Goal: Transaction & Acquisition: Book appointment/travel/reservation

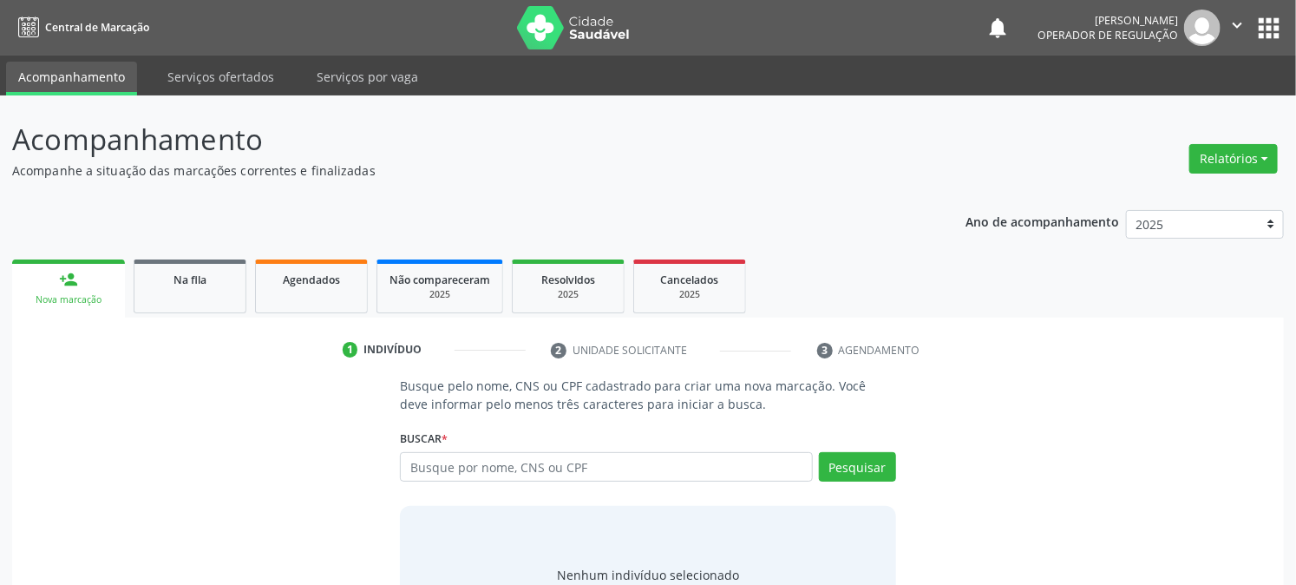
drag, startPoint x: 462, startPoint y: 455, endPoint x: 430, endPoint y: 455, distance: 32.1
click at [461, 457] on input "text" at bounding box center [606, 466] width 412 height 29
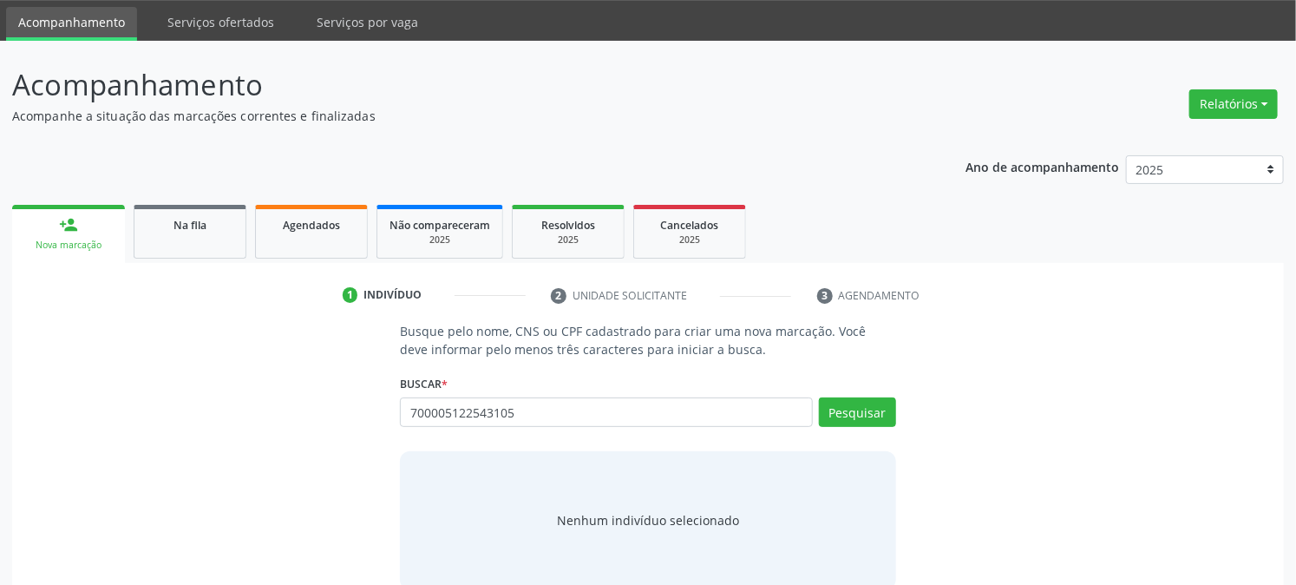
scroll to position [82, 0]
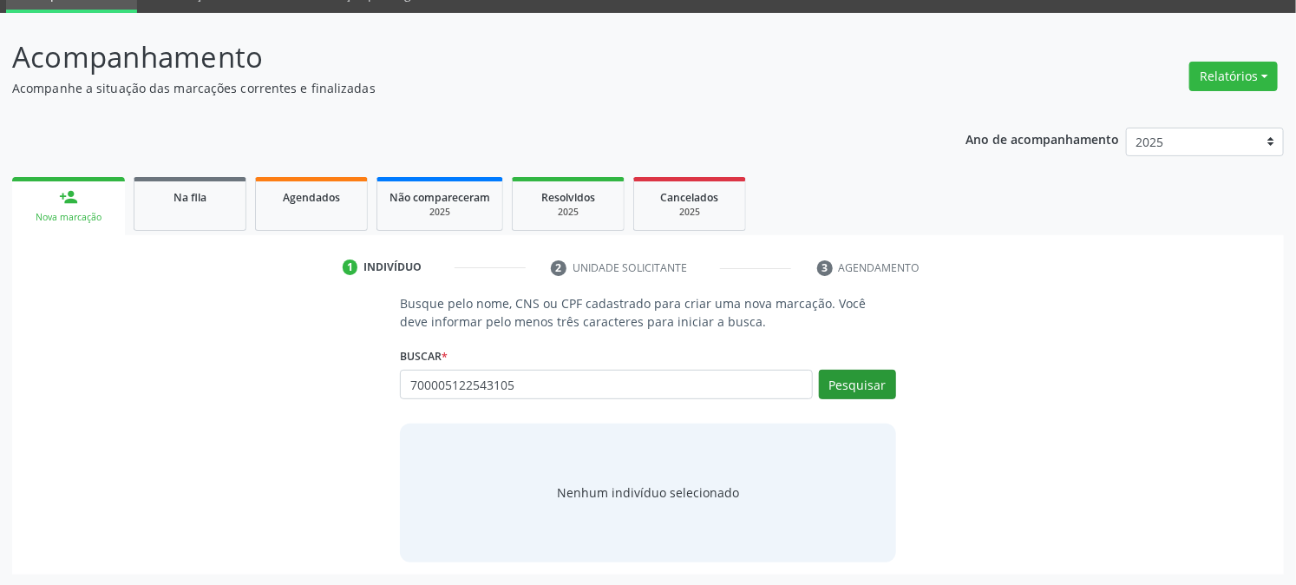
type input "700005122543105"
click at [867, 383] on button "Pesquisar" at bounding box center [857, 384] width 77 height 29
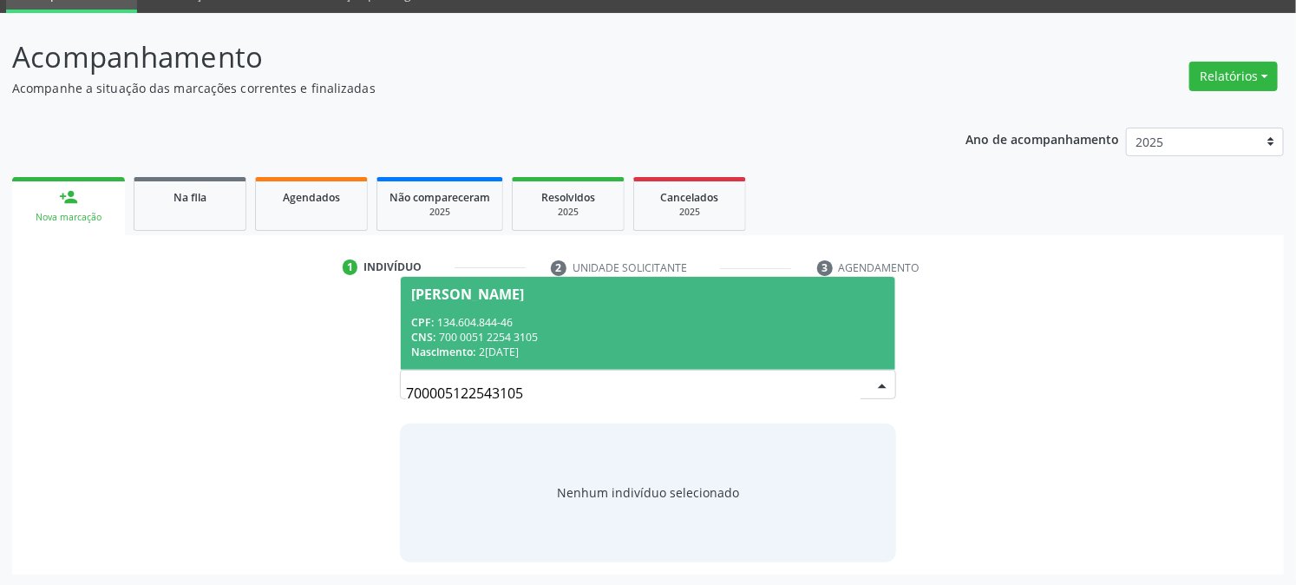
click at [464, 321] on div "CPF: 134.604.844-46" at bounding box center [647, 322] width 473 height 15
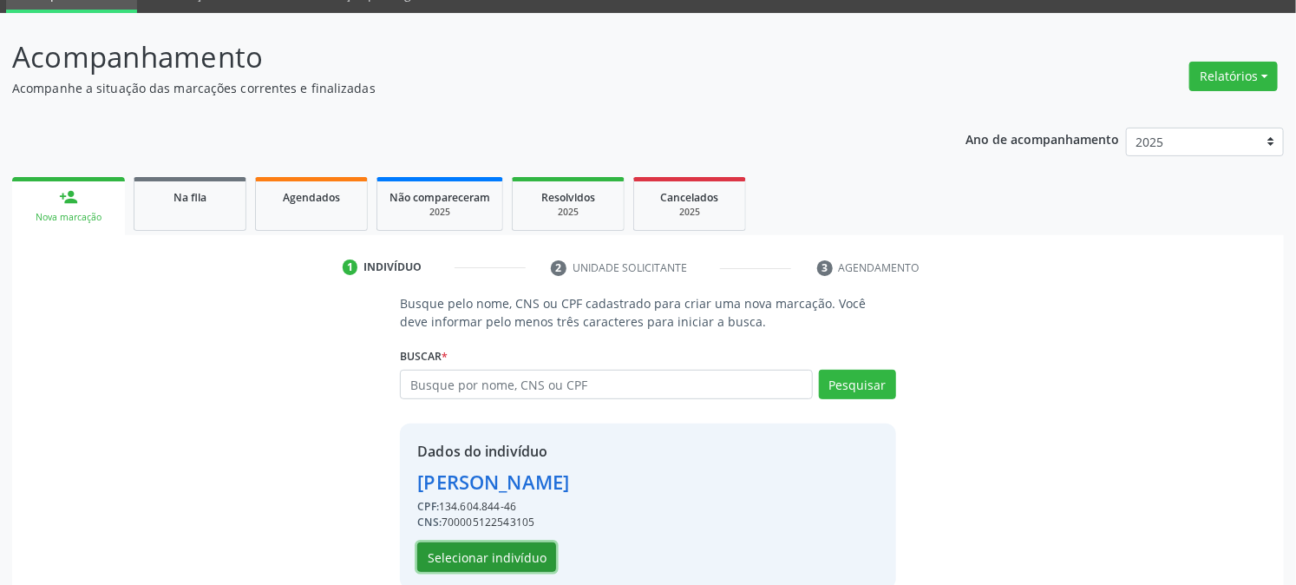
click at [520, 557] on button "Selecionar indivíduo" at bounding box center [486, 556] width 139 height 29
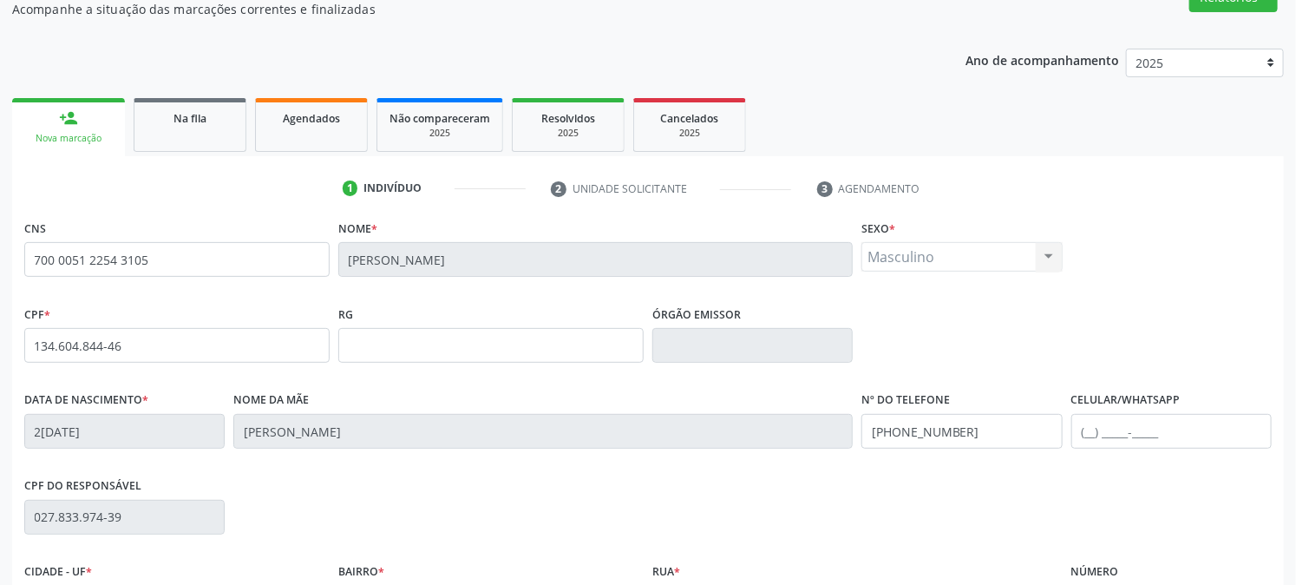
scroll to position [354, 0]
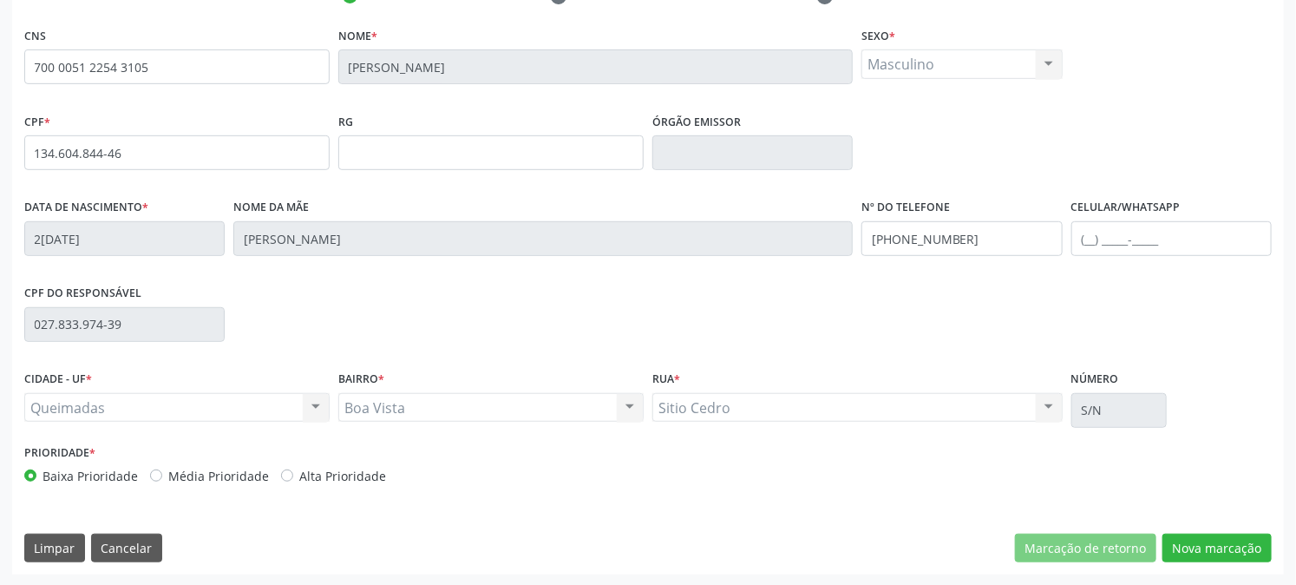
click at [1228, 527] on div "CNS 700 0051 2254 3105 Nome * [PERSON_NAME] * Masculino Masculino Feminino Nenh…" at bounding box center [648, 299] width 1272 height 552
click at [1235, 550] on button "Nova marcação" at bounding box center [1216, 547] width 109 height 29
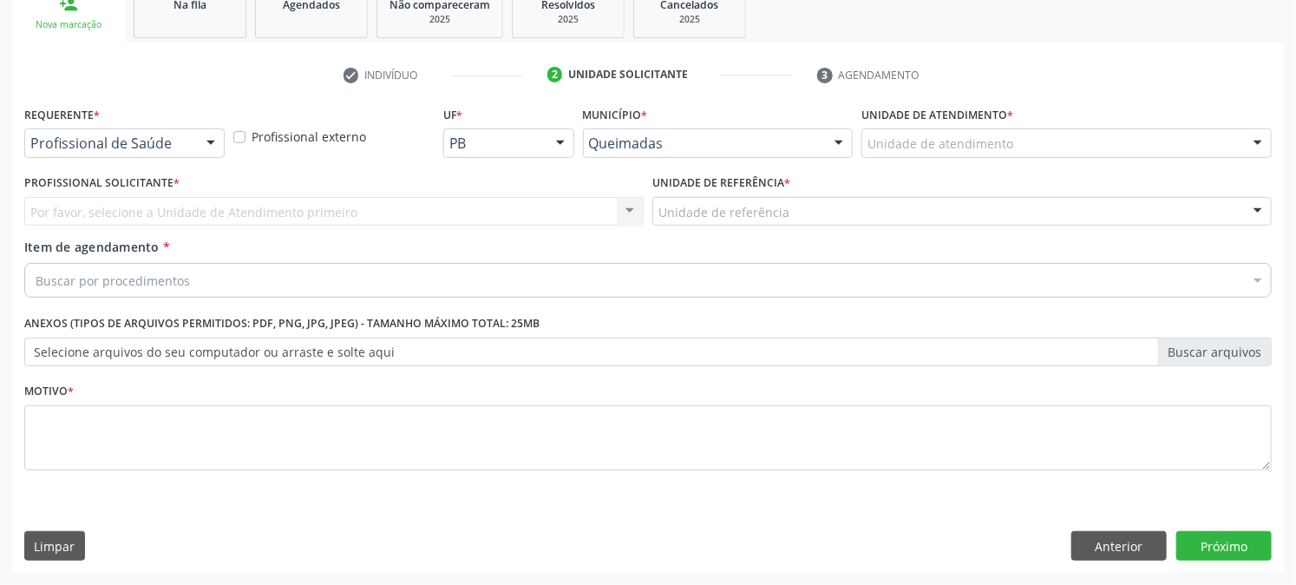
scroll to position [274, 0]
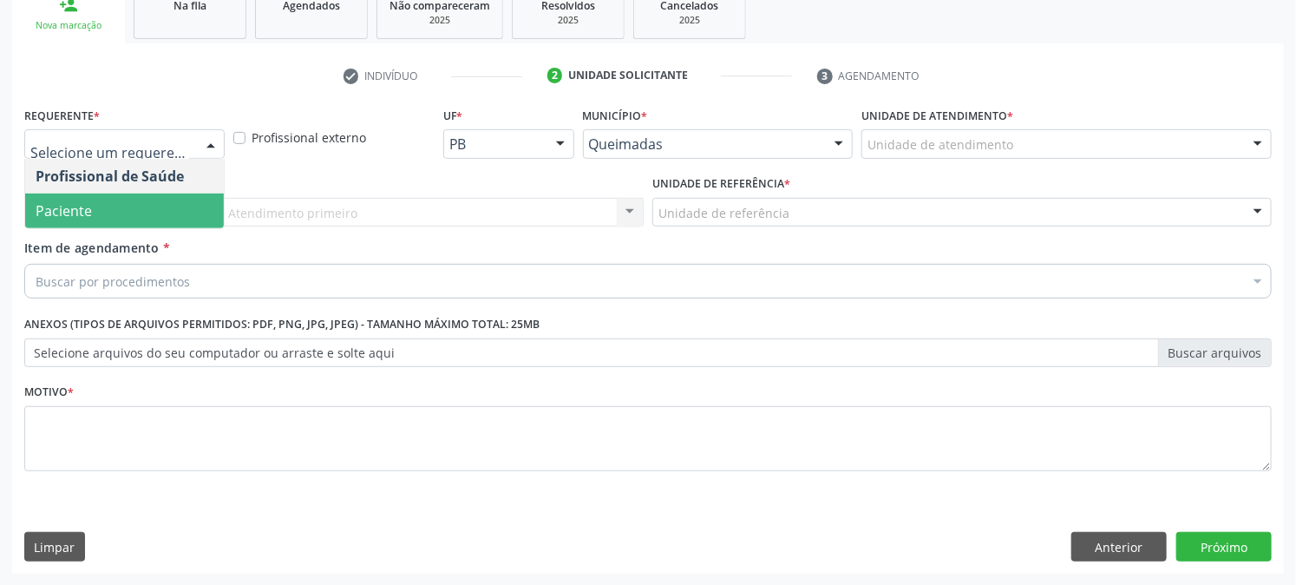
click at [119, 219] on span "Paciente" at bounding box center [124, 210] width 199 height 35
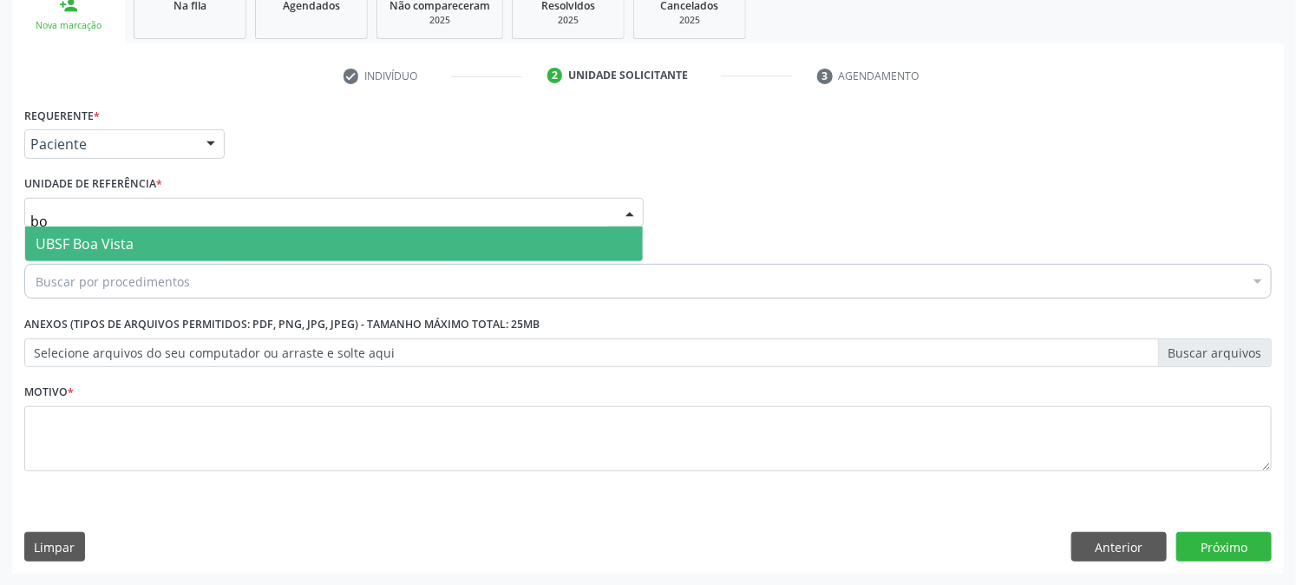
type input "boa"
drag, startPoint x: 123, startPoint y: 243, endPoint x: 130, endPoint y: 255, distance: 14.0
click at [124, 243] on span "UBSF Boa Vista" at bounding box center [85, 243] width 98 height 19
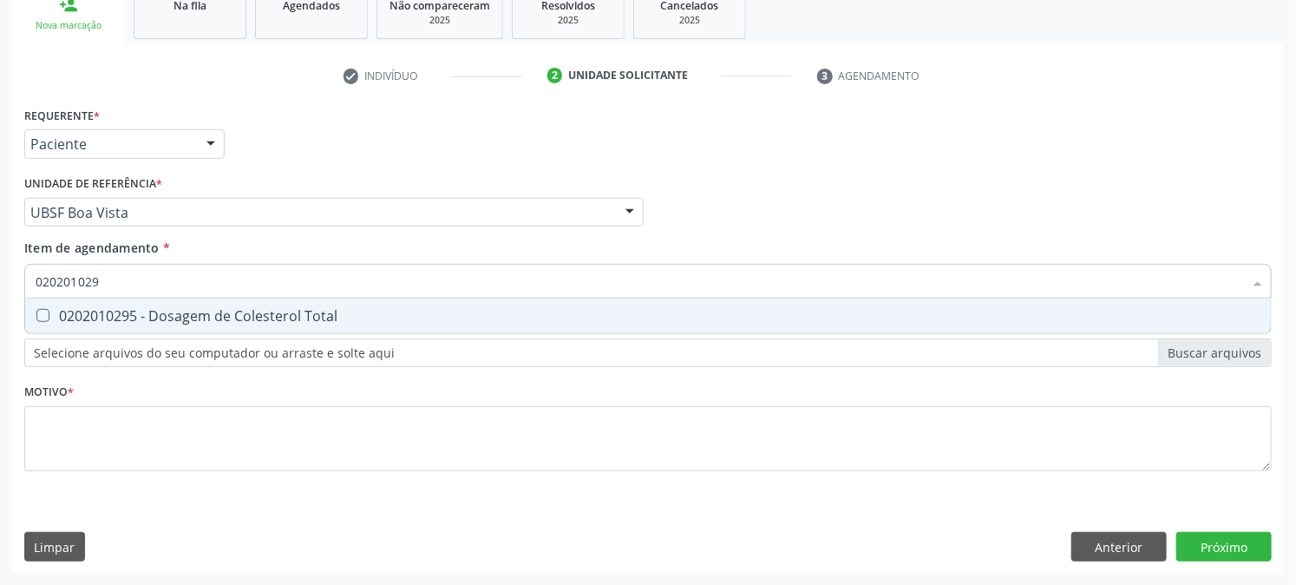
type input "0202010295"
drag, startPoint x: 72, startPoint y: 302, endPoint x: 109, endPoint y: 288, distance: 39.8
click at [71, 302] on span "0202010295 - Dosagem de Colesterol Total" at bounding box center [648, 315] width 1246 height 35
checkbox Total "true"
drag, startPoint x: 131, startPoint y: 281, endPoint x: 0, endPoint y: 298, distance: 132.1
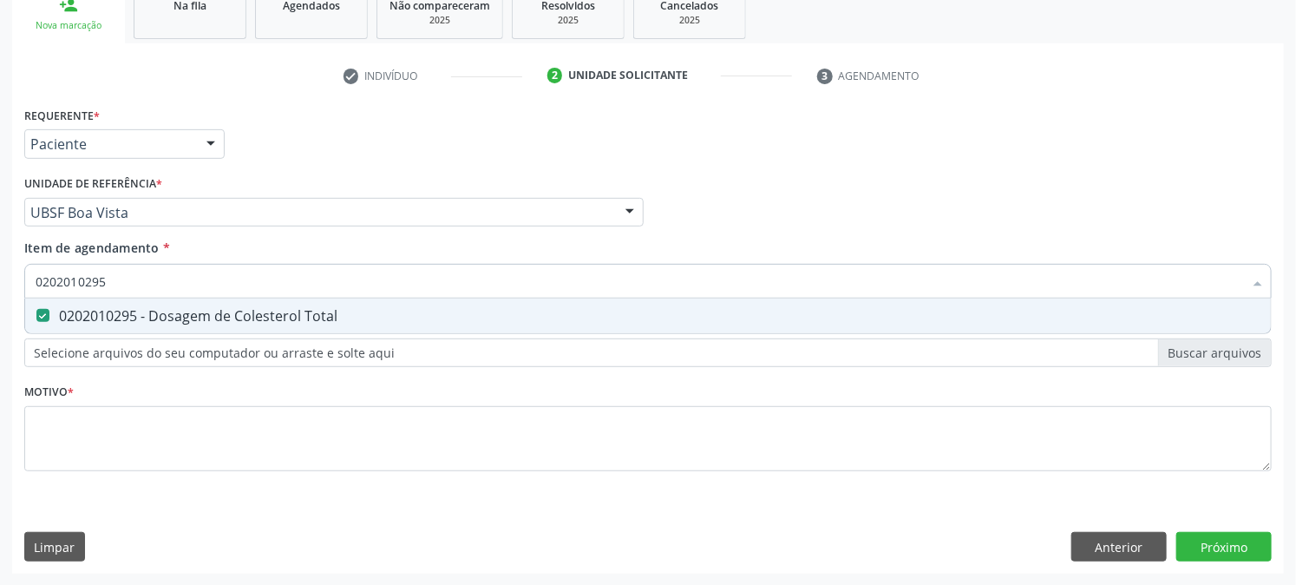
click at [0, 291] on div "Acompanhamento Acompanhe a situação das marcações correntes e finalizadas Relat…" at bounding box center [648, 203] width 1296 height 764
type input "0202010295"
click at [0, 298] on div "Acompanhamento Acompanhe a situação das marcações correntes e finalizadas Relat…" at bounding box center [648, 203] width 1296 height 764
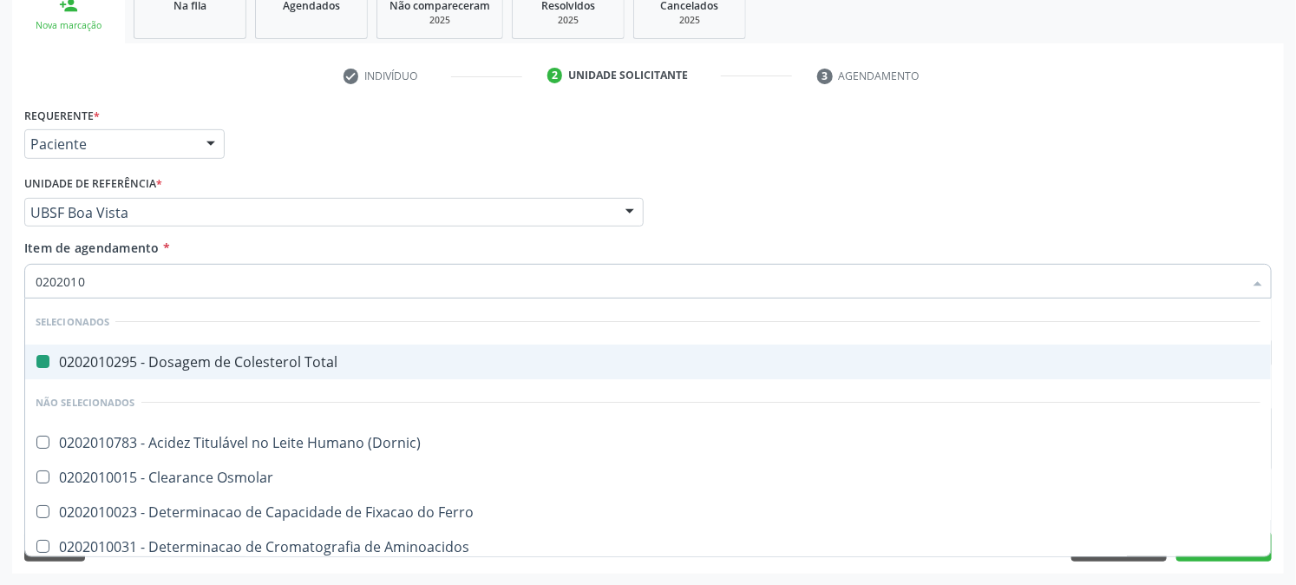
type input "02020103"
checkbox Total "false"
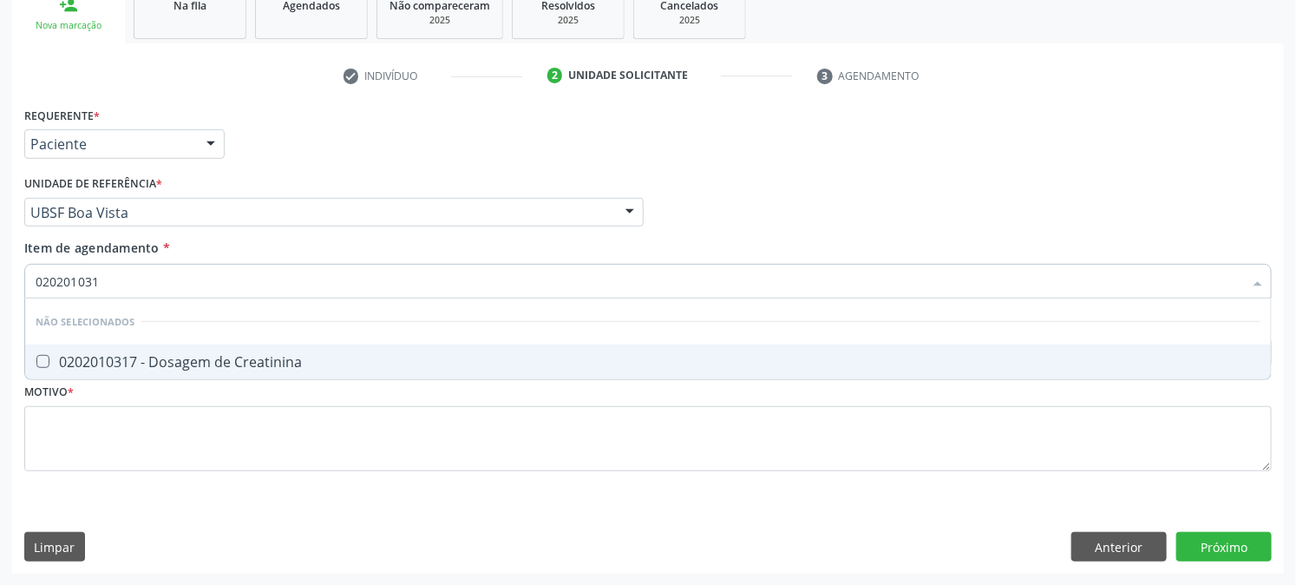
type input "0202010317"
click at [92, 348] on span "0202010317 - Dosagem de Creatinina" at bounding box center [648, 361] width 1246 height 35
checkbox Creatinina "true"
click at [0, 301] on div "Acompanhamento Acompanhe a situação das marcações correntes e finalizadas Relat…" at bounding box center [648, 203] width 1296 height 764
click at [0, 304] on div "Acompanhamento Acompanhe a situação das marcações correntes e finalizadas Relat…" at bounding box center [648, 203] width 1296 height 764
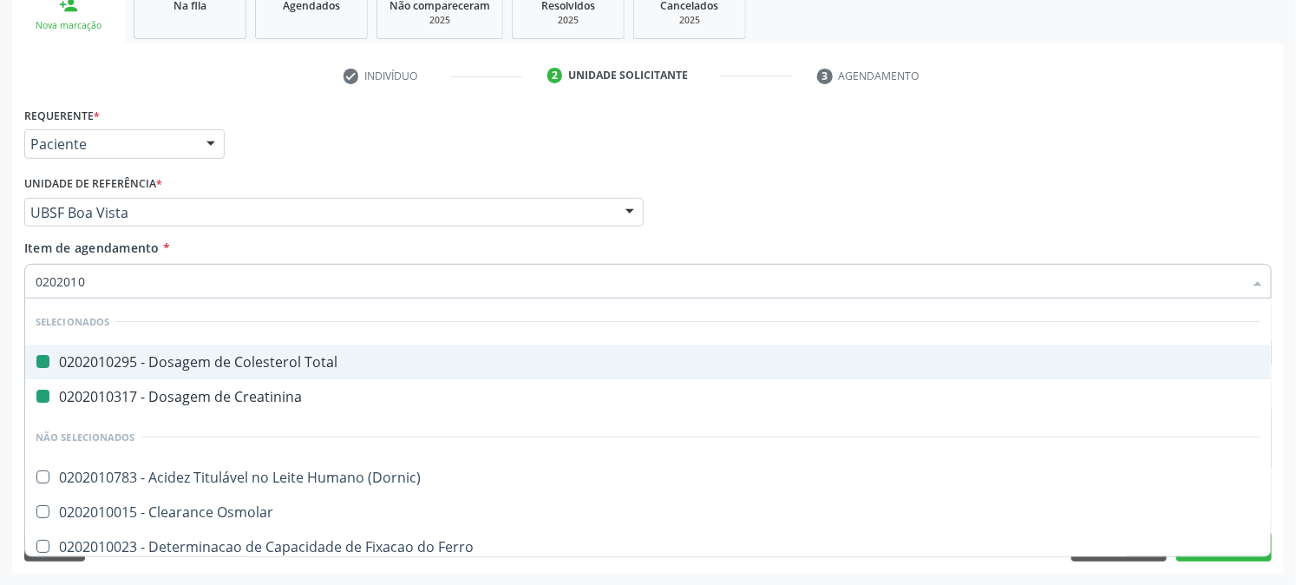
type input "02020106"
checkbox Total "false"
checkbox Creatinina "false"
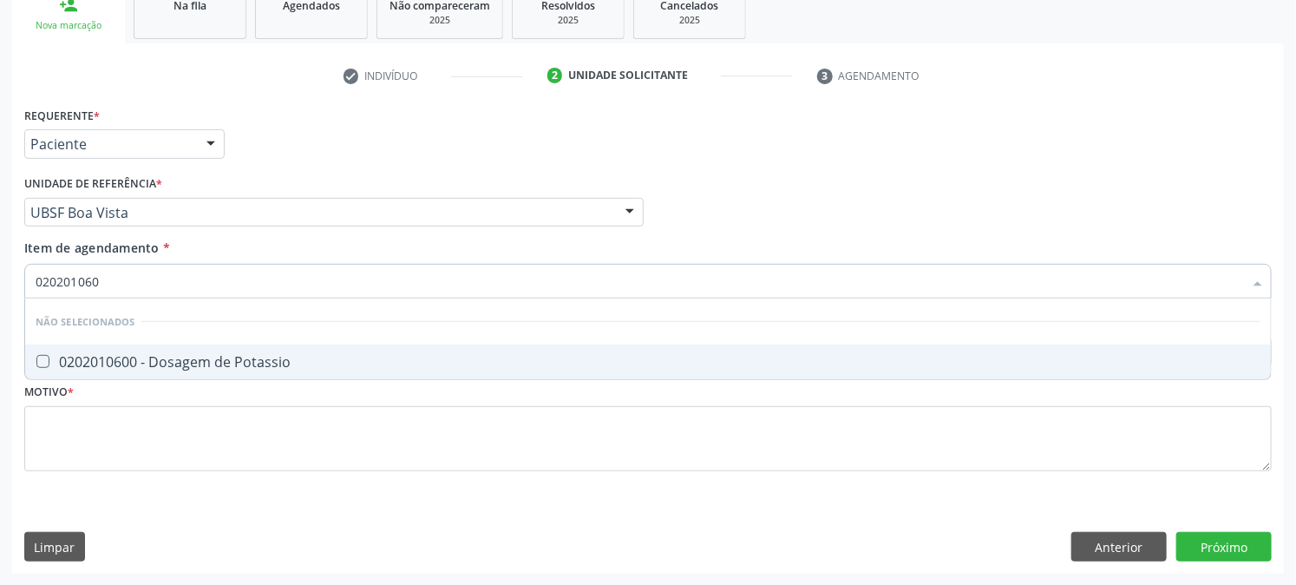
type input "0202010600"
click at [119, 359] on div "0202010600 - Dosagem de Potassio" at bounding box center [648, 362] width 1225 height 14
checkbox Potassio "true"
drag, startPoint x: 152, startPoint y: 286, endPoint x: 0, endPoint y: 334, distance: 159.1
click at [0, 333] on div "Acompanhamento Acompanhe a situação das marcações correntes e finalizadas Relat…" at bounding box center [648, 203] width 1296 height 764
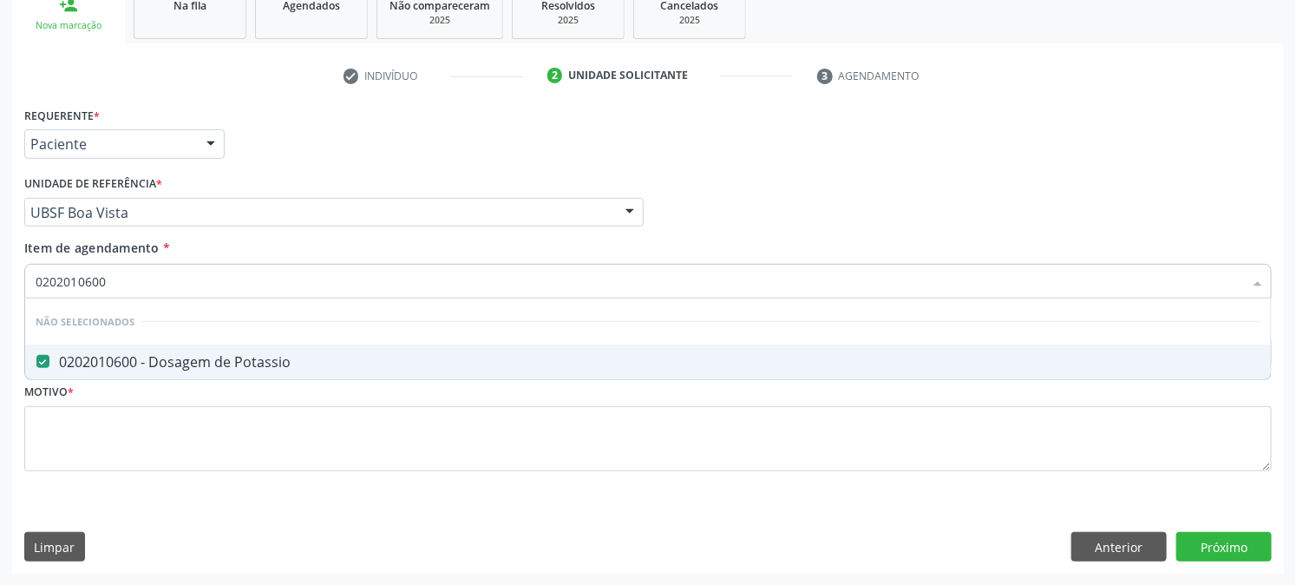
click at [0, 335] on div "Acompanhamento Acompanhe a situação das marcações correntes e finalizadas Relat…" at bounding box center [648, 203] width 1296 height 764
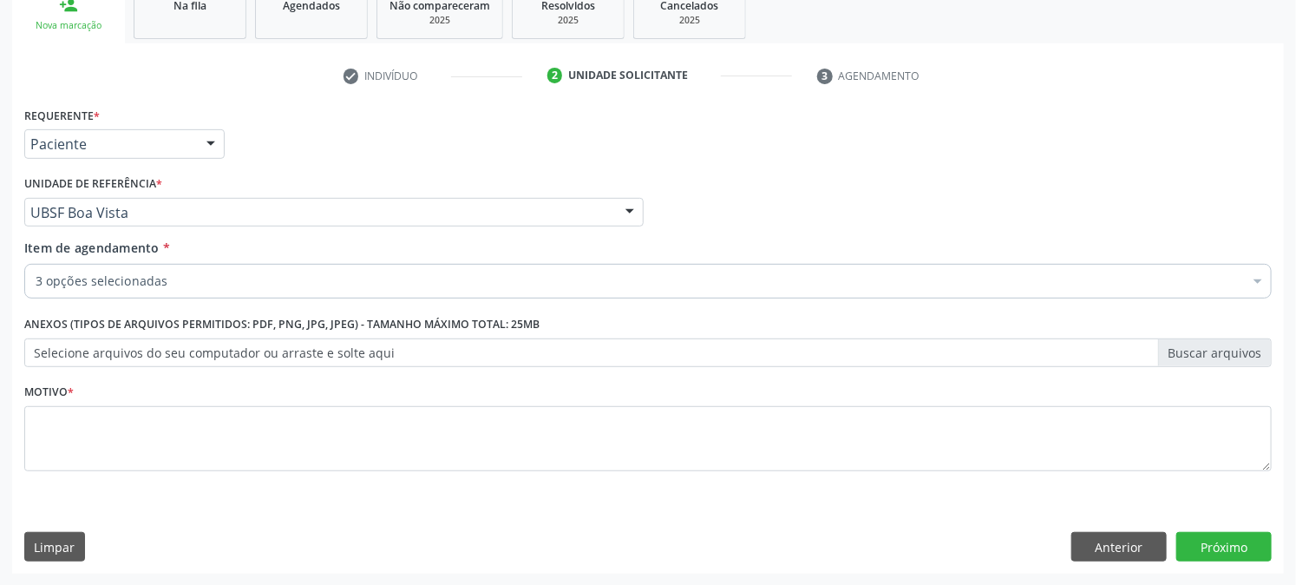
click at [62, 293] on div "3 opções selecionadas" at bounding box center [647, 281] width 1247 height 35
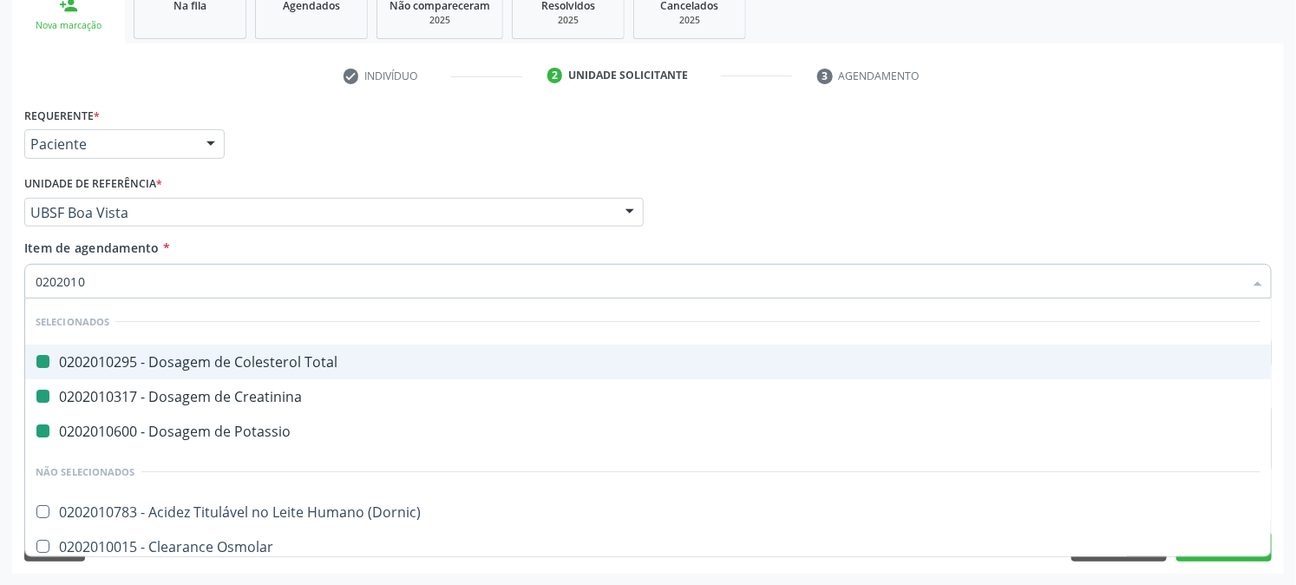
type input "02020104"
checkbox Total "false"
checkbox Creatinina "false"
checkbox Potassio "false"
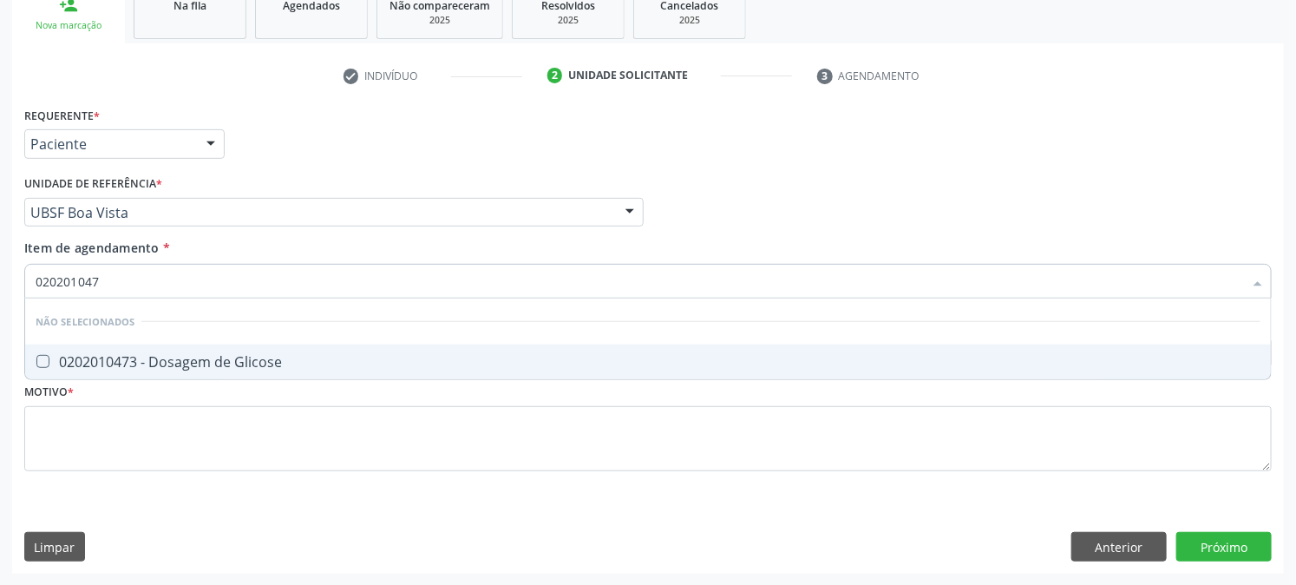
type input "0202010473"
click at [68, 362] on div "0202010473 - Dosagem de Glicose" at bounding box center [648, 362] width 1225 height 14
checkbox Glicose "true"
drag, startPoint x: 130, startPoint y: 280, endPoint x: 0, endPoint y: 364, distance: 154.9
click at [0, 364] on div "Acompanhamento Acompanhe a situação das marcações correntes e finalizadas Relat…" at bounding box center [648, 203] width 1296 height 764
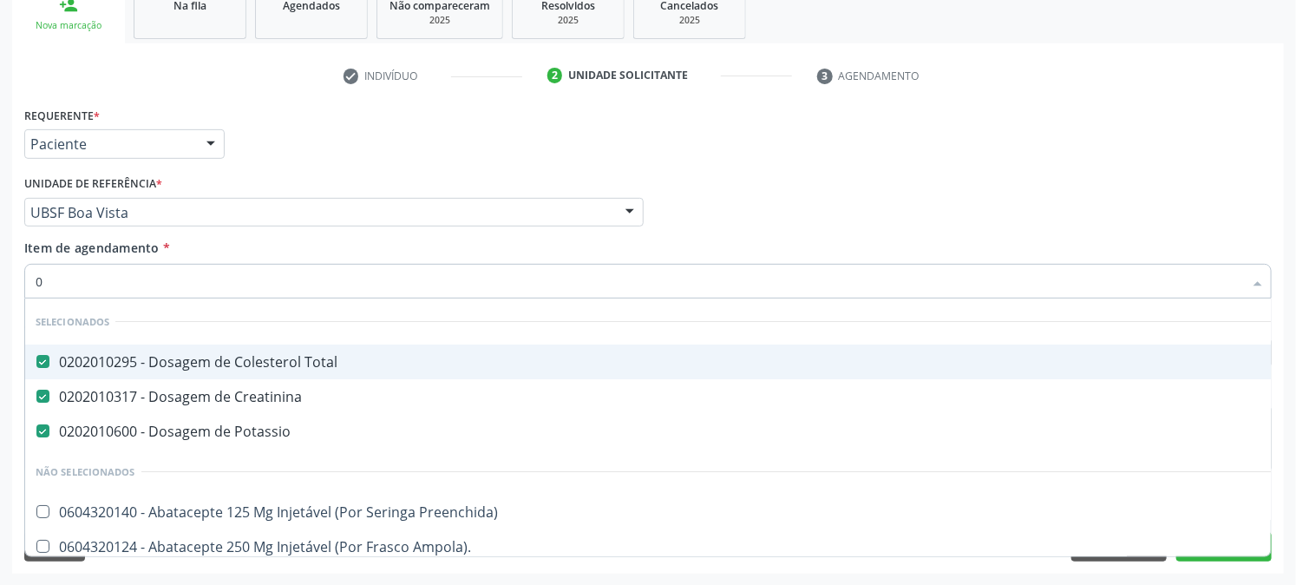
type input "02"
checkbox Contraste "true"
type input "020"
checkbox Livre "true"
checkbox Glicose "false"
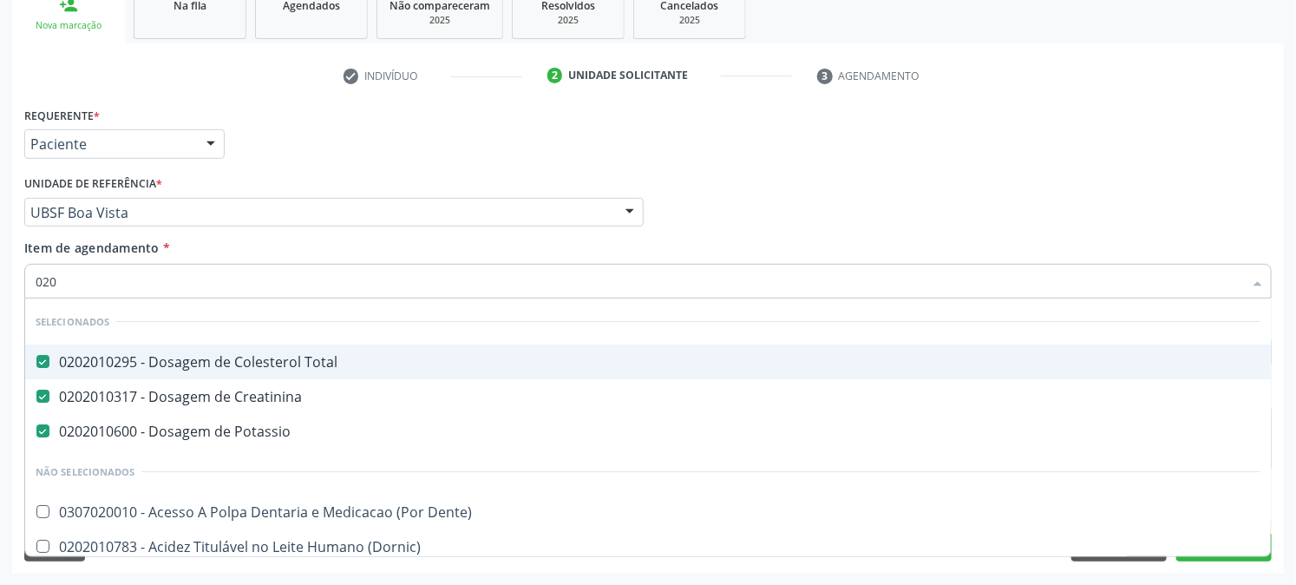
type input "0202"
checkbox Implantavel "true"
type input "02020"
checkbox Xiii "true"
checkbox Glicose "false"
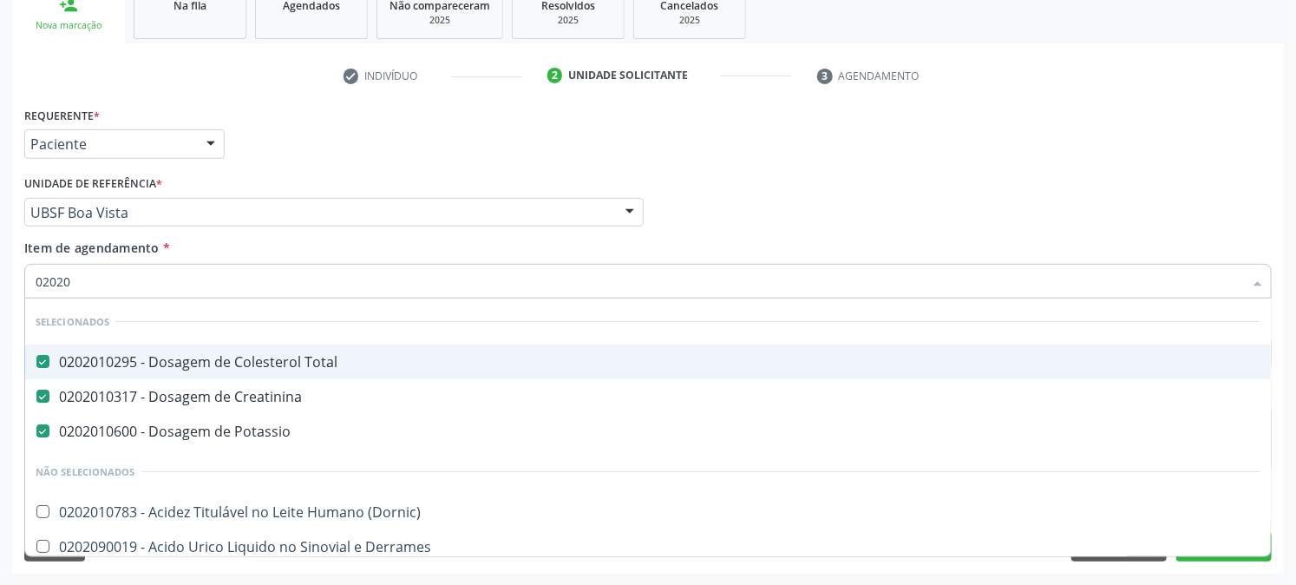
type input "020201"
checkbox Reverso "true"
type input "0202010"
checkbox Ferritina "true"
checkbox Glicose "false"
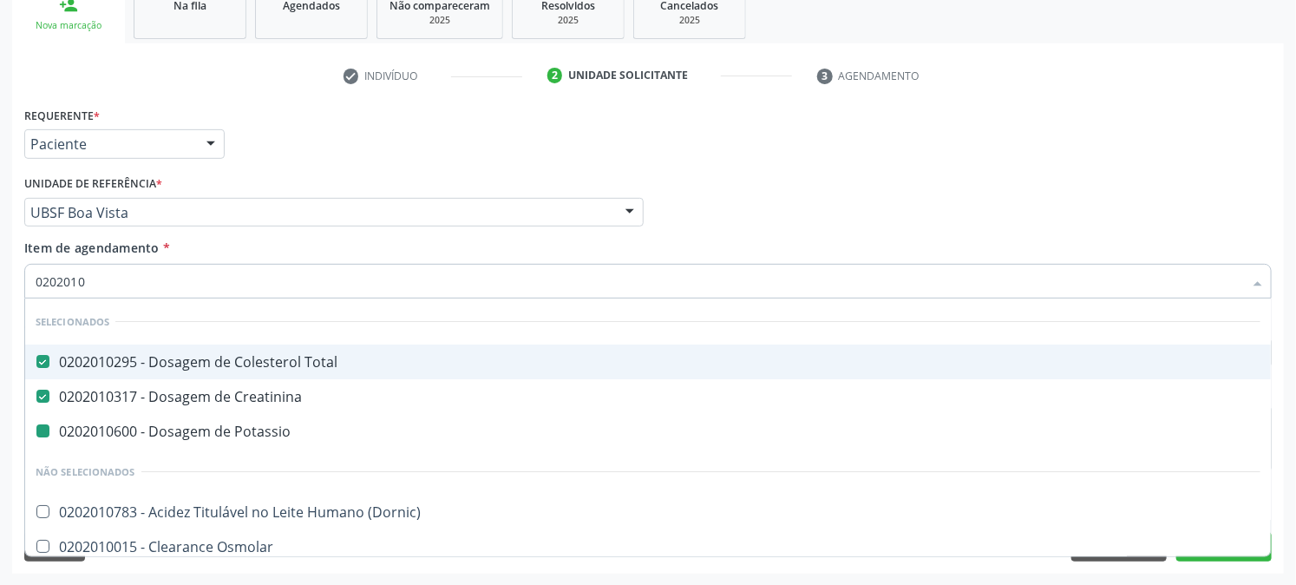
type input "02020102"
checkbox Potassio "false"
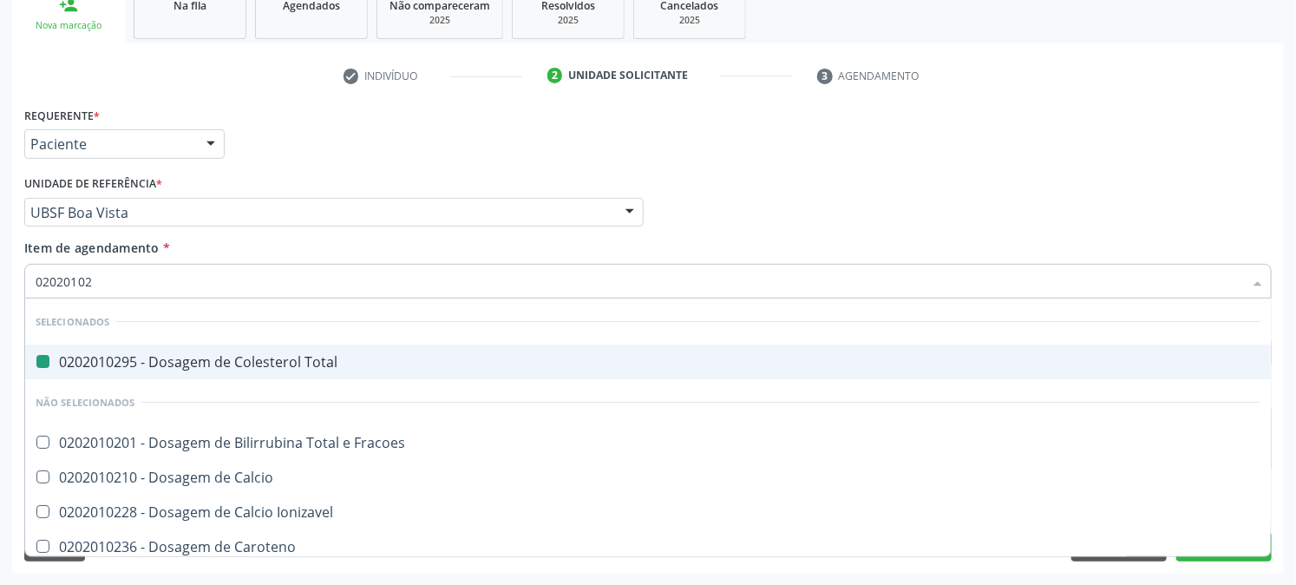
type input "020201027"
checkbox Total "false"
type input "0202010279"
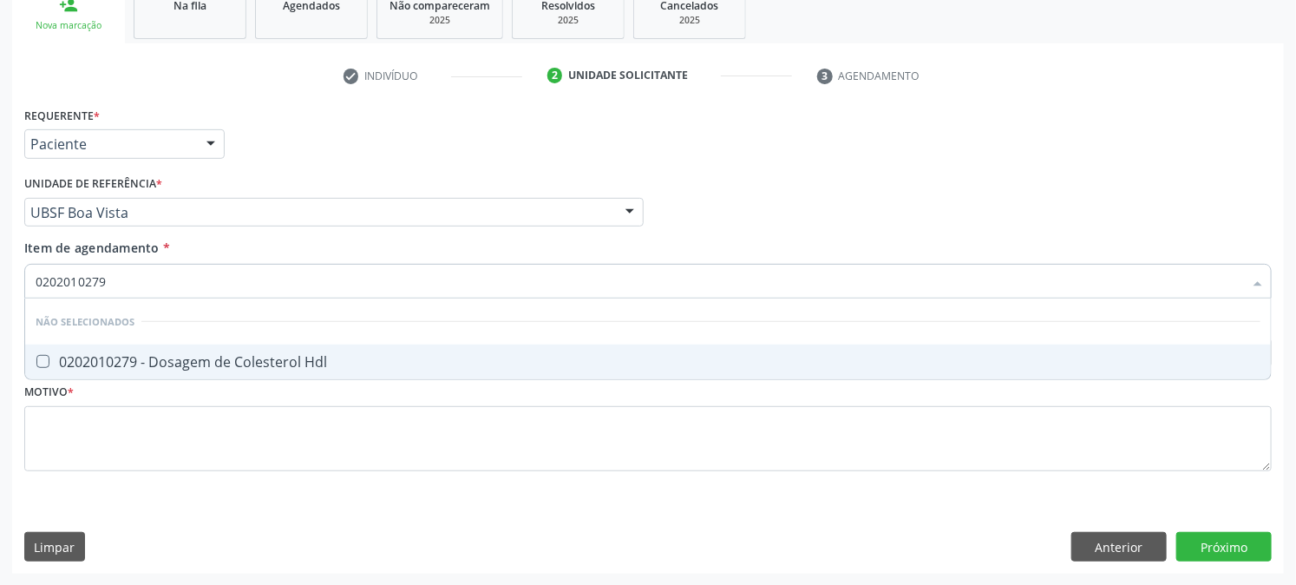
click at [134, 370] on span "0202010279 - Dosagem de Colesterol Hdl" at bounding box center [648, 361] width 1246 height 35
checkbox Hdl "true"
drag, startPoint x: 156, startPoint y: 273, endPoint x: 0, endPoint y: 304, distance: 159.2
click at [0, 304] on div "Acompanhamento Acompanhe a situação das marcações correntes e finalizadas Relat…" at bounding box center [648, 203] width 1296 height 764
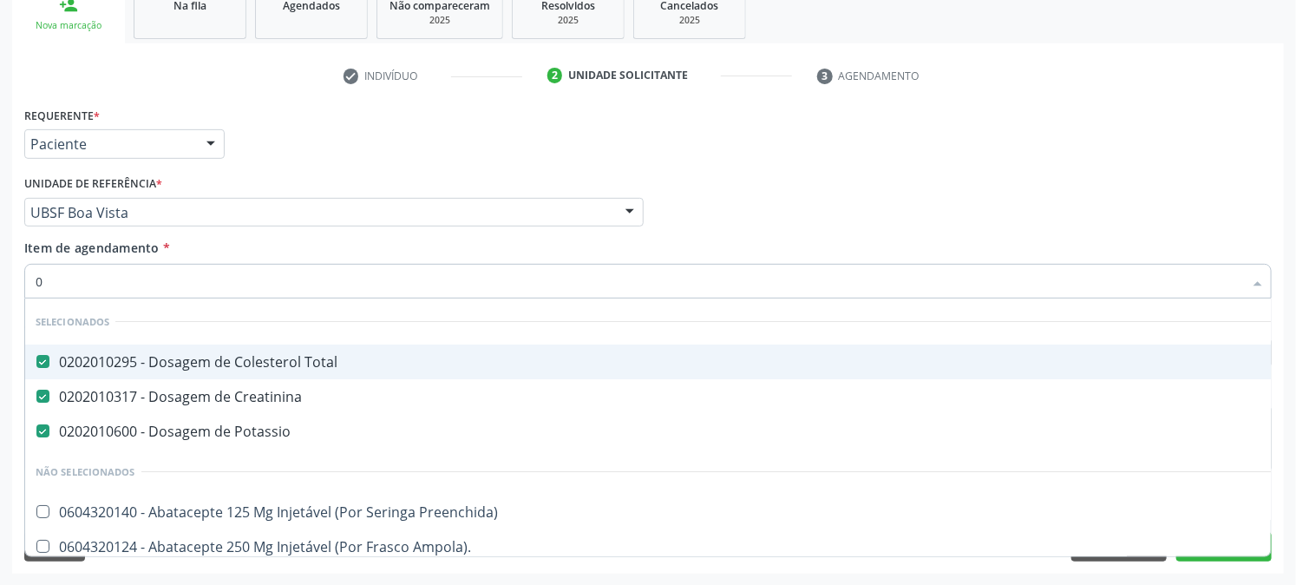
type input "02"
checkbox Pancreas "true"
checkbox Contraste "true"
type input "020"
checkbox \(Pos-Pasteurização\) "true"
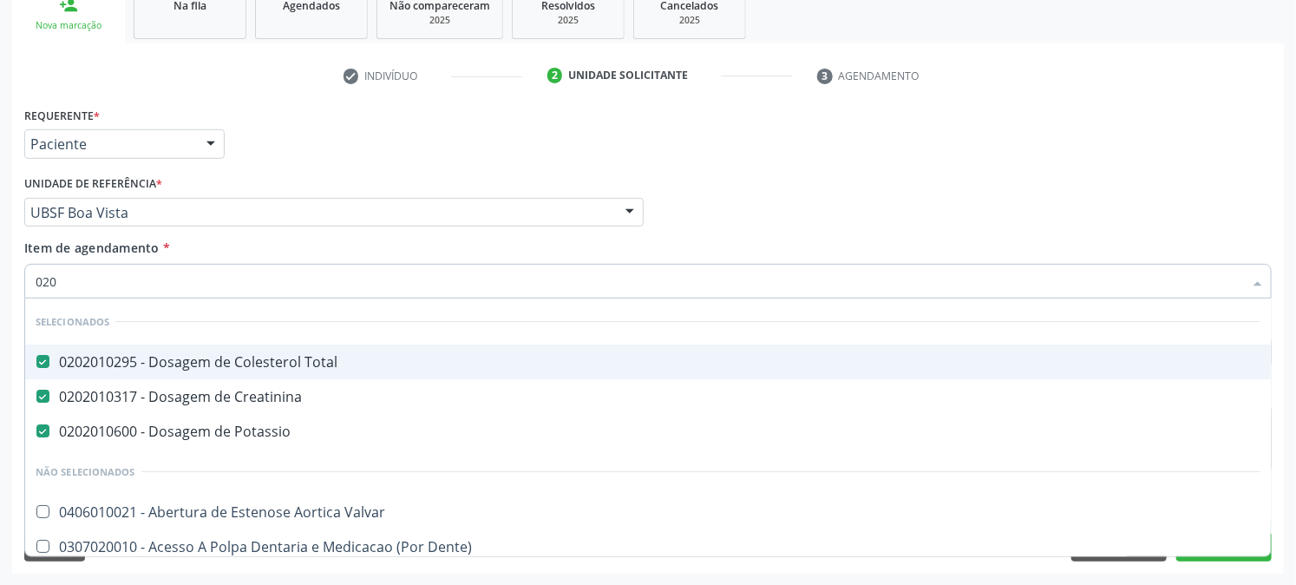
checkbox Livre "true"
checkbox Hdl "false"
checkbox Glicose "false"
type input "0202"
checkbox Ocular "true"
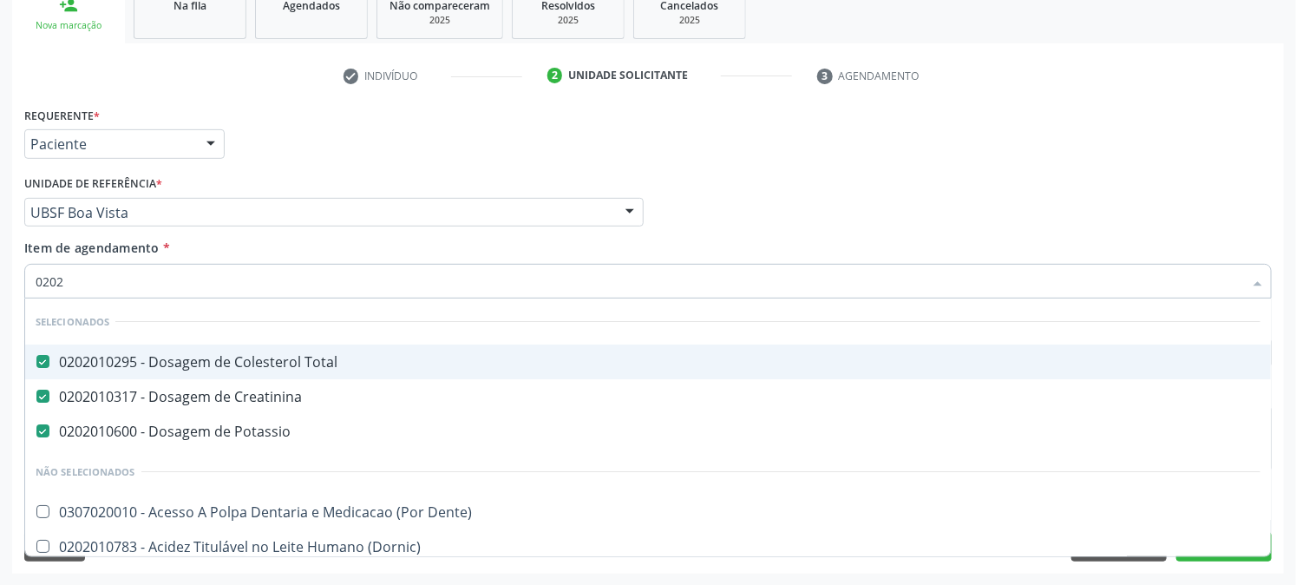
checkbox Implantavel "true"
checkbox Hdl "false"
type input "02020"
checkbox Barbituratos "true"
checkbox Hdl "false"
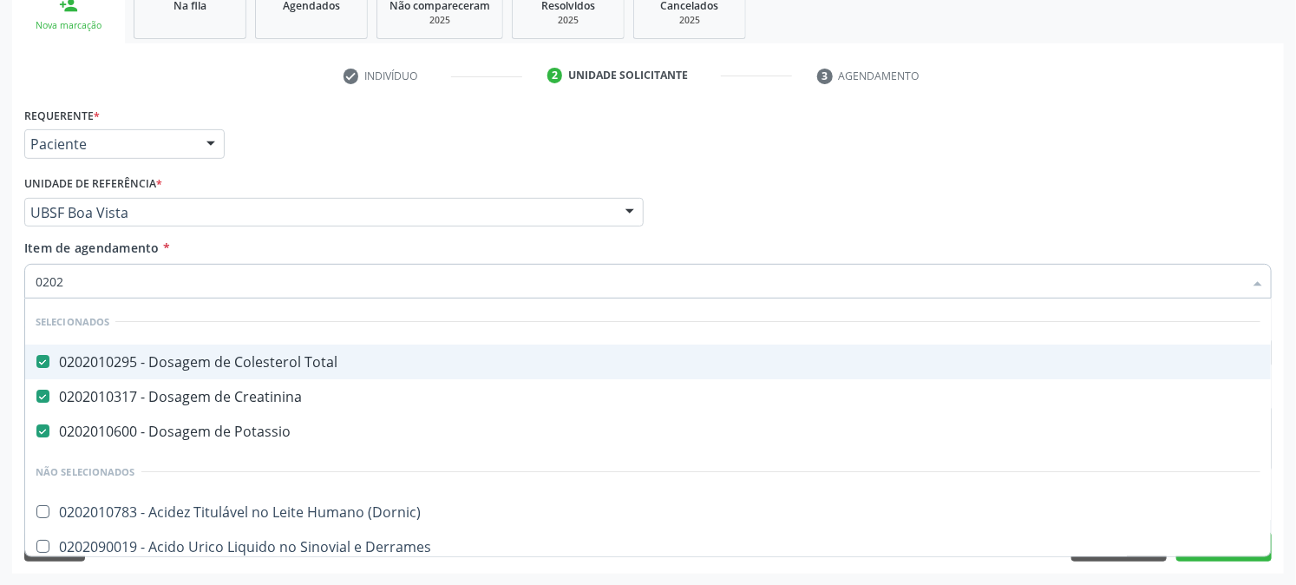
checkbox Xiii "true"
checkbox Glicose "false"
type input "020202"
checkbox Total "false"
checkbox Creatinina "false"
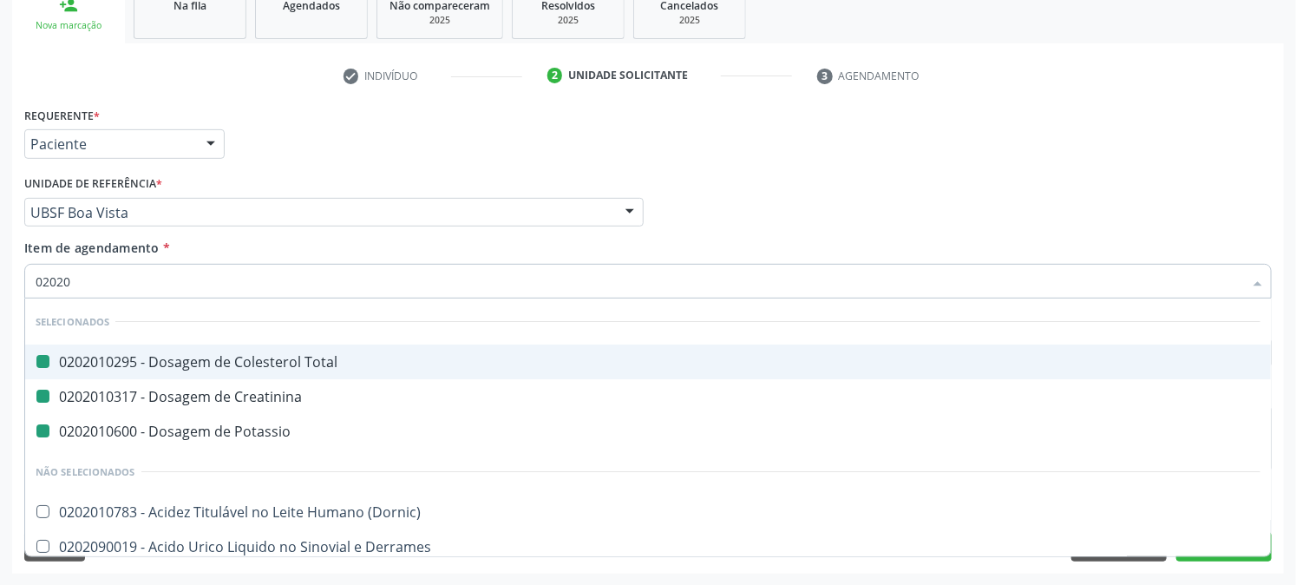
checkbox Potassio "false"
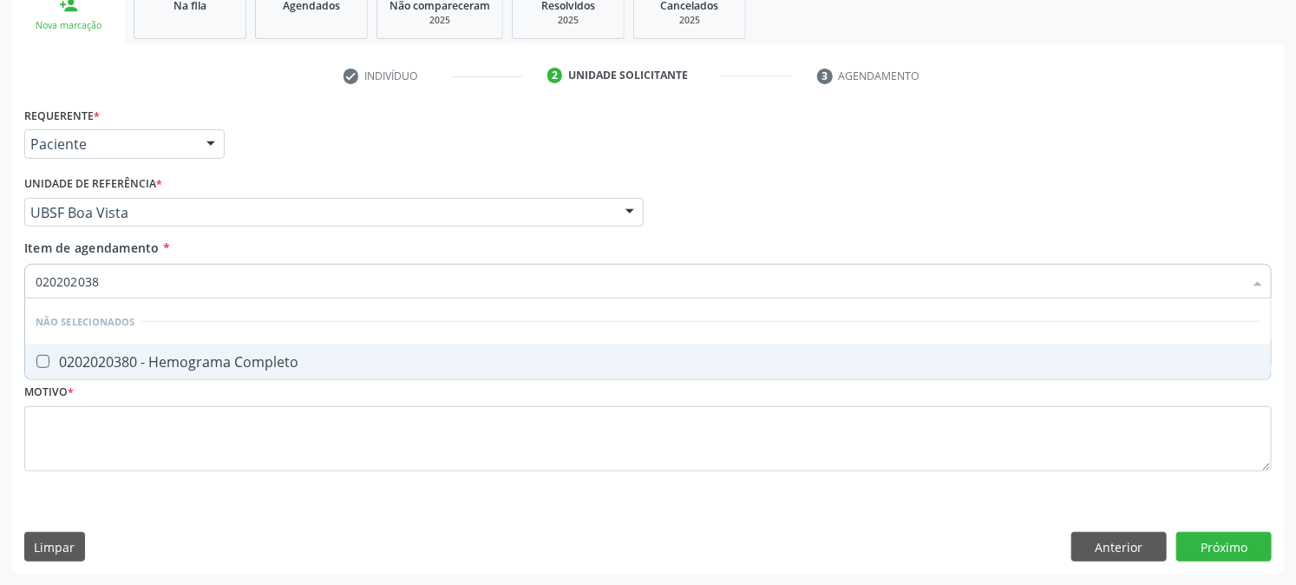
type input "0202020380"
click at [40, 368] on span "0202020380 - Hemograma Completo" at bounding box center [648, 361] width 1246 height 35
checkbox Completo "true"
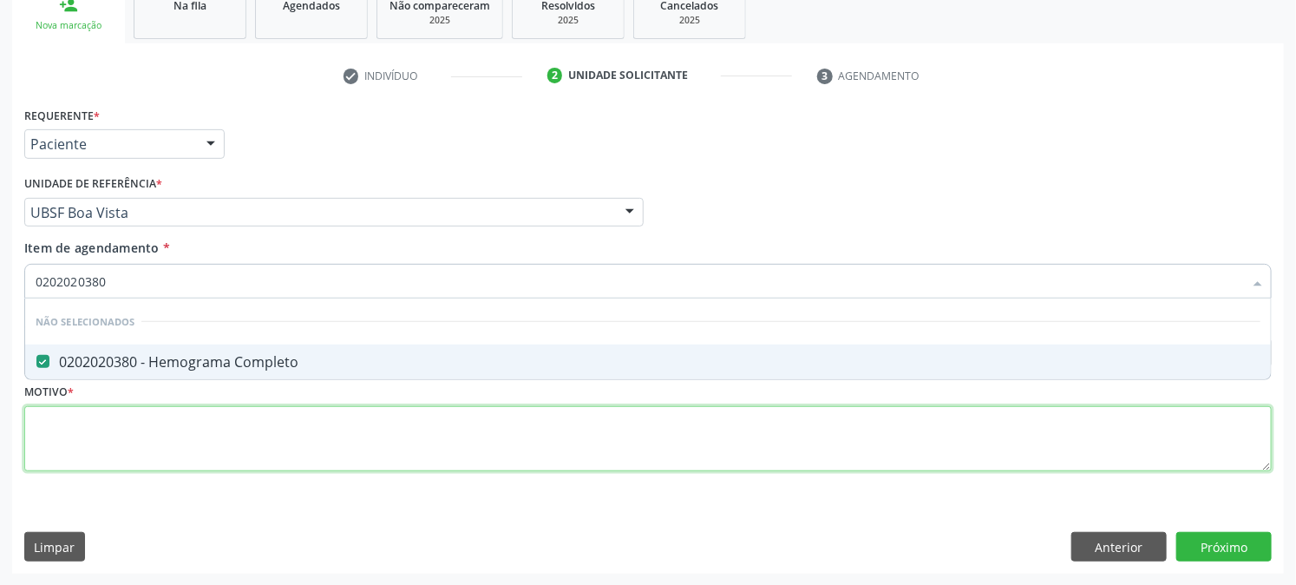
click at [74, 457] on div "Requerente * Paciente Profissional de Saúde Paciente Nenhum resultado encontrad…" at bounding box center [647, 298] width 1247 height 393
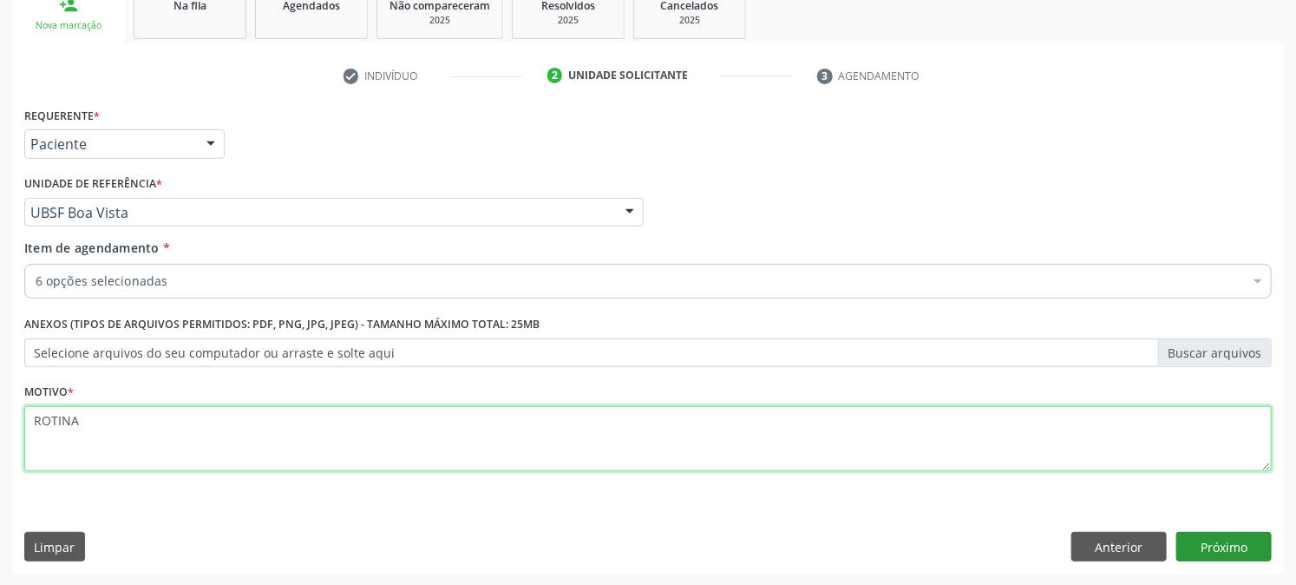
type textarea "ROTINA"
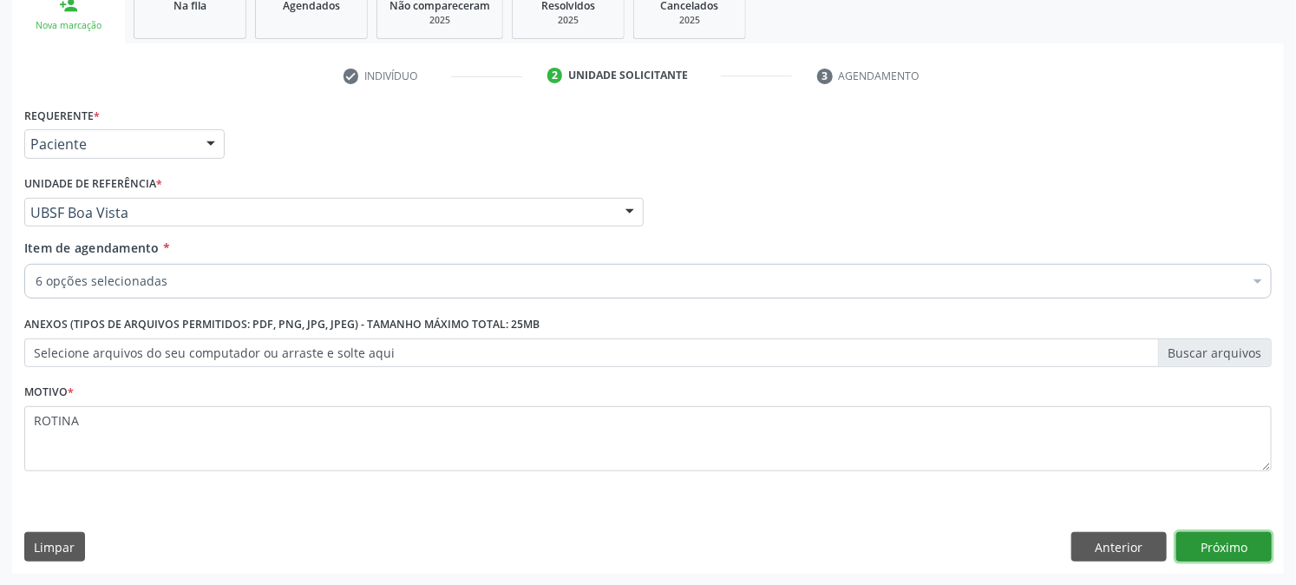
click at [1218, 544] on button "Próximo" at bounding box center [1223, 546] width 95 height 29
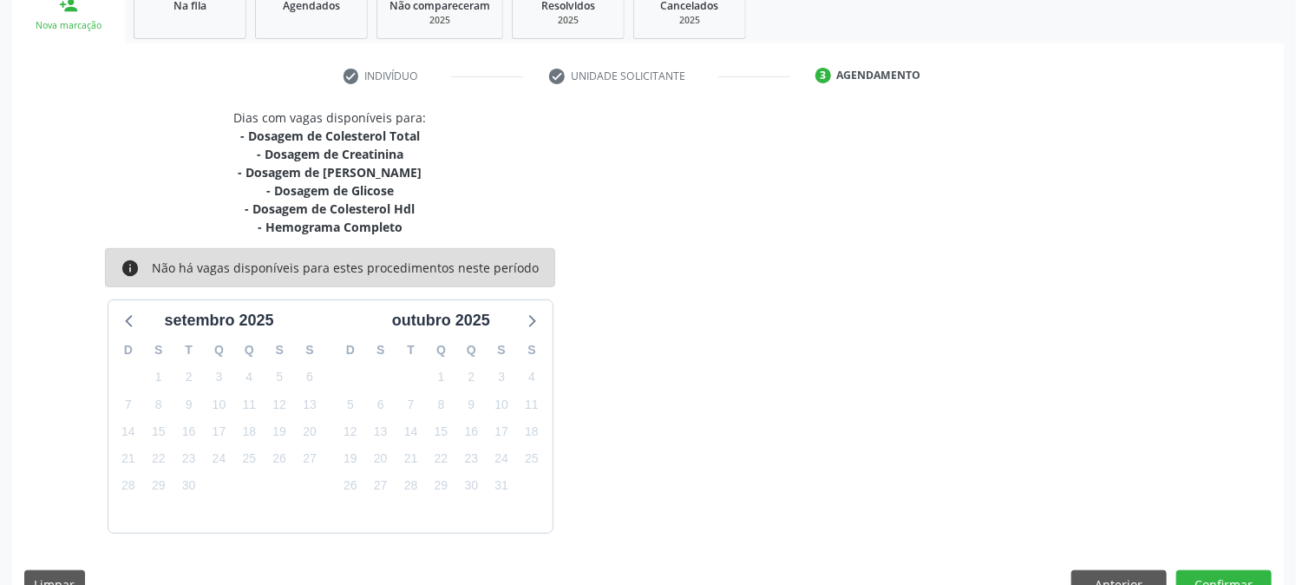
scroll to position [312, 0]
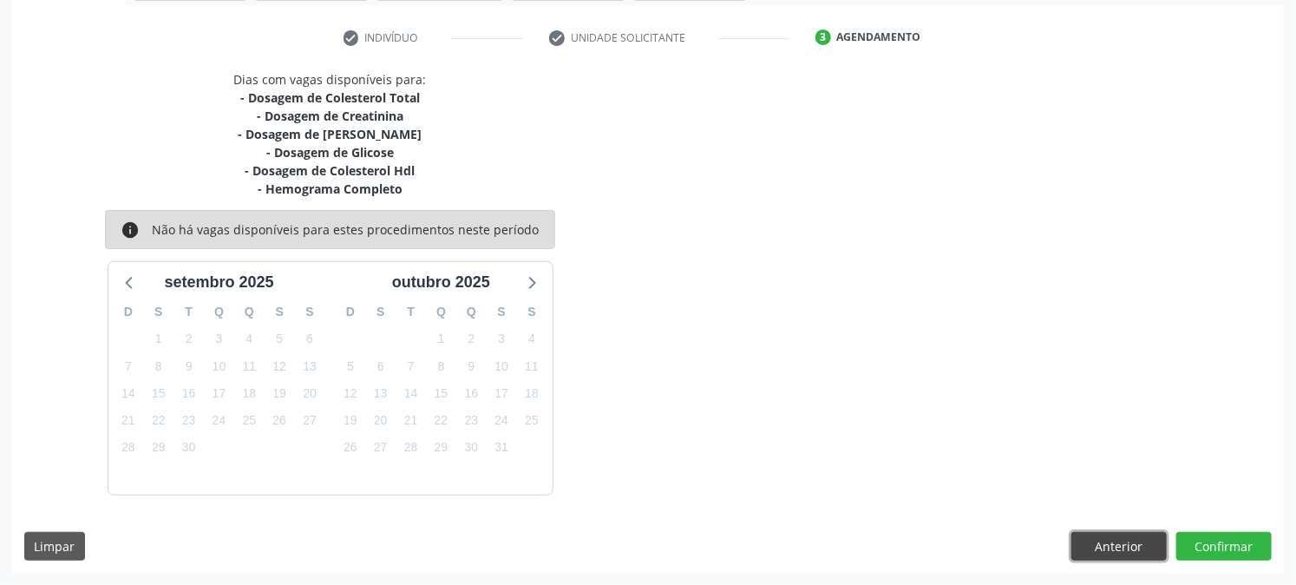
click at [1093, 538] on button "Anterior" at bounding box center [1118, 546] width 95 height 29
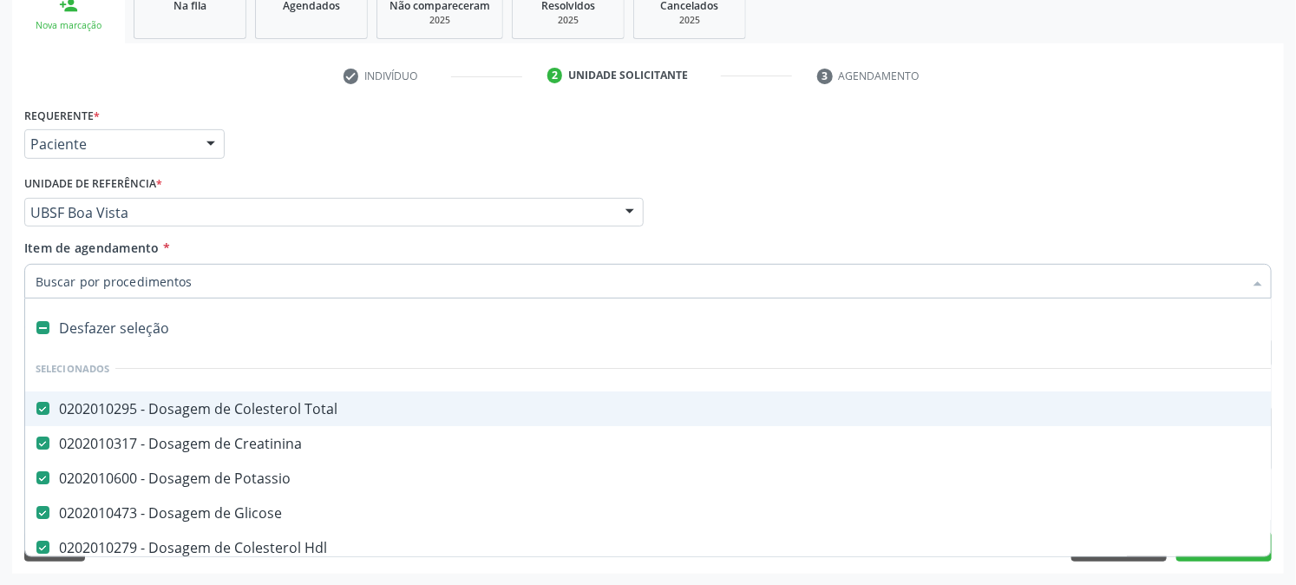
click at [193, 402] on div "0202010295 - Dosagem de Colesterol Total" at bounding box center [711, 409] width 1351 height 14
click at [349, 174] on div "Unidade de referência * UBSF Boa Vista UBSF Ligeiro II UBSF Saulo Leal [PERSON_…" at bounding box center [333, 199] width 619 height 56
checkbox Total "true"
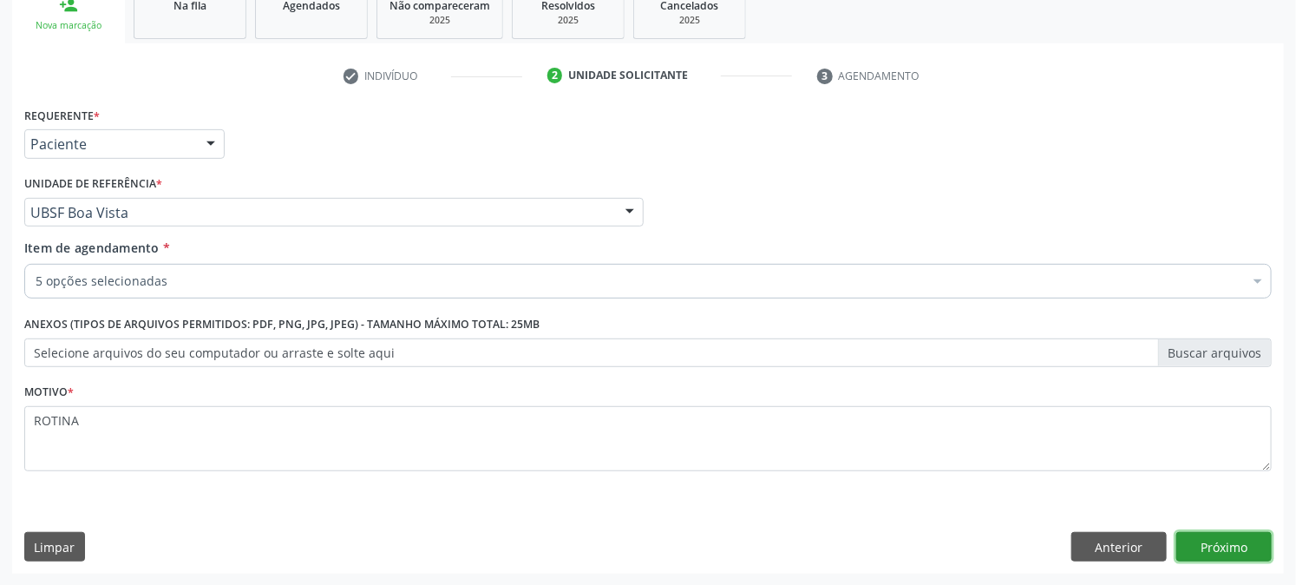
click at [1204, 543] on button "Próximo" at bounding box center [1223, 546] width 95 height 29
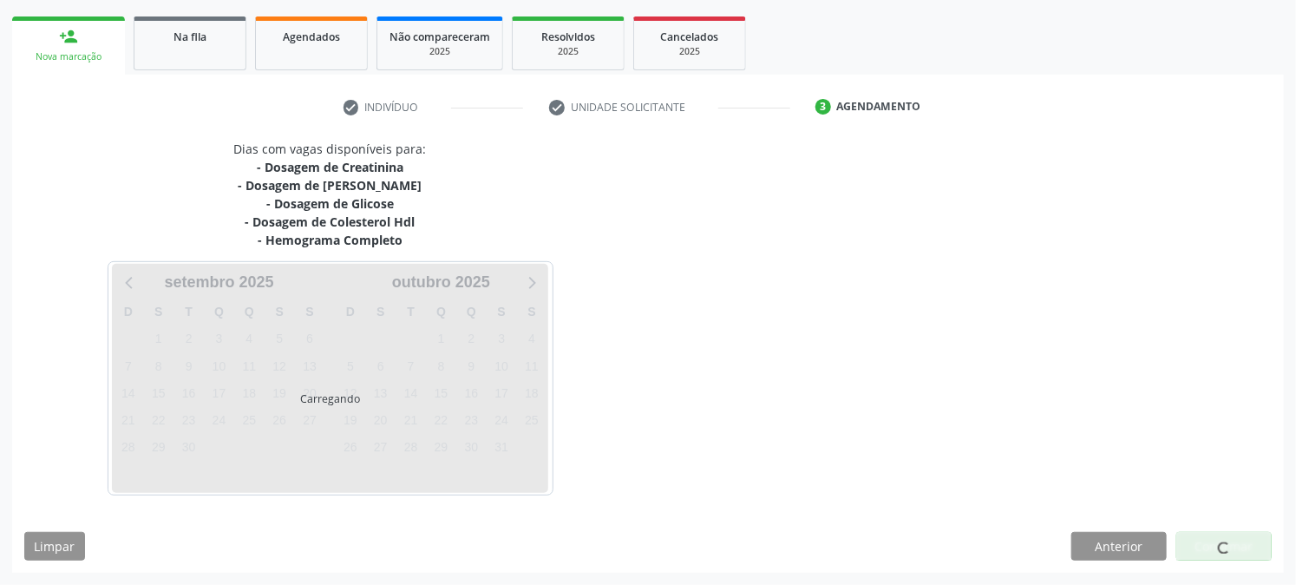
scroll to position [241, 0]
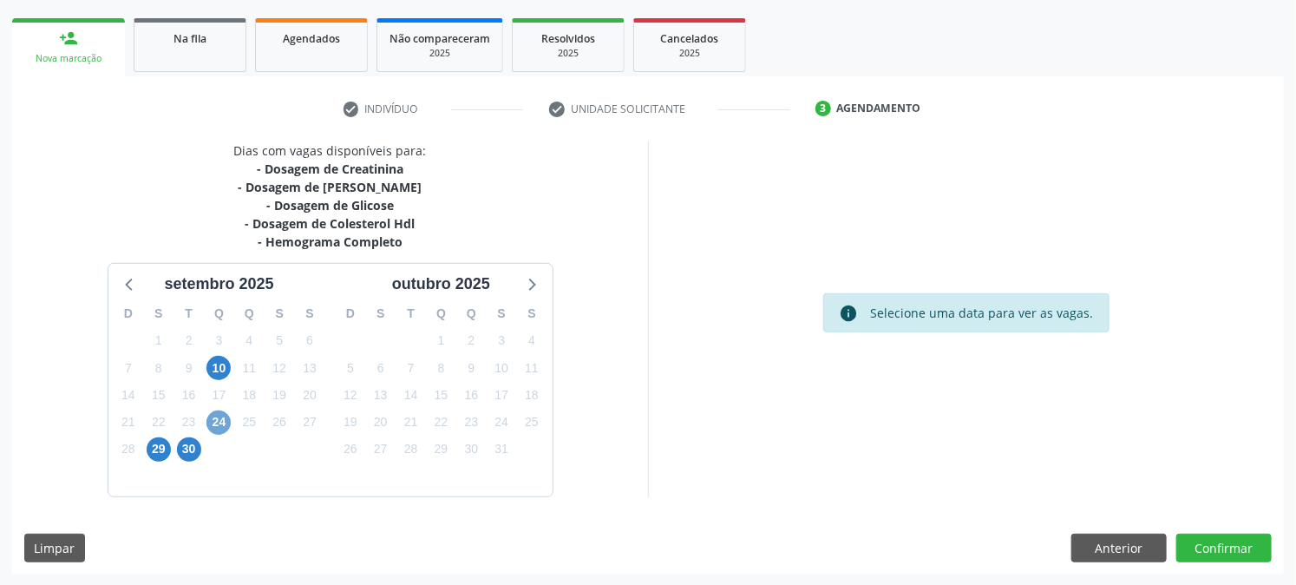
click at [226, 427] on span "24" at bounding box center [218, 422] width 24 height 24
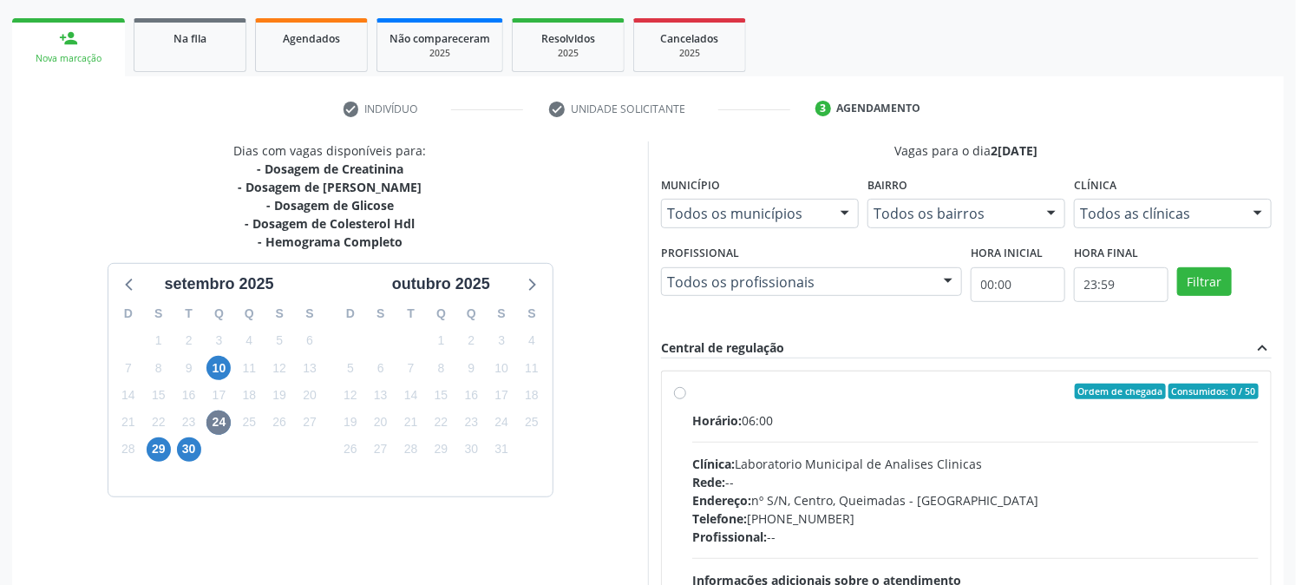
click at [772, 405] on label "Ordem de chegada Consumidos: 0 / 50 Horário: 06:00 Clínica: Laboratorio Municip…" at bounding box center [975, 516] width 566 height 266
click at [686, 399] on input "Ordem de chegada Consumidos: 0 / 50 Horário: 06:00 Clínica: Laboratorio Municip…" at bounding box center [680, 391] width 12 height 16
radio input "true"
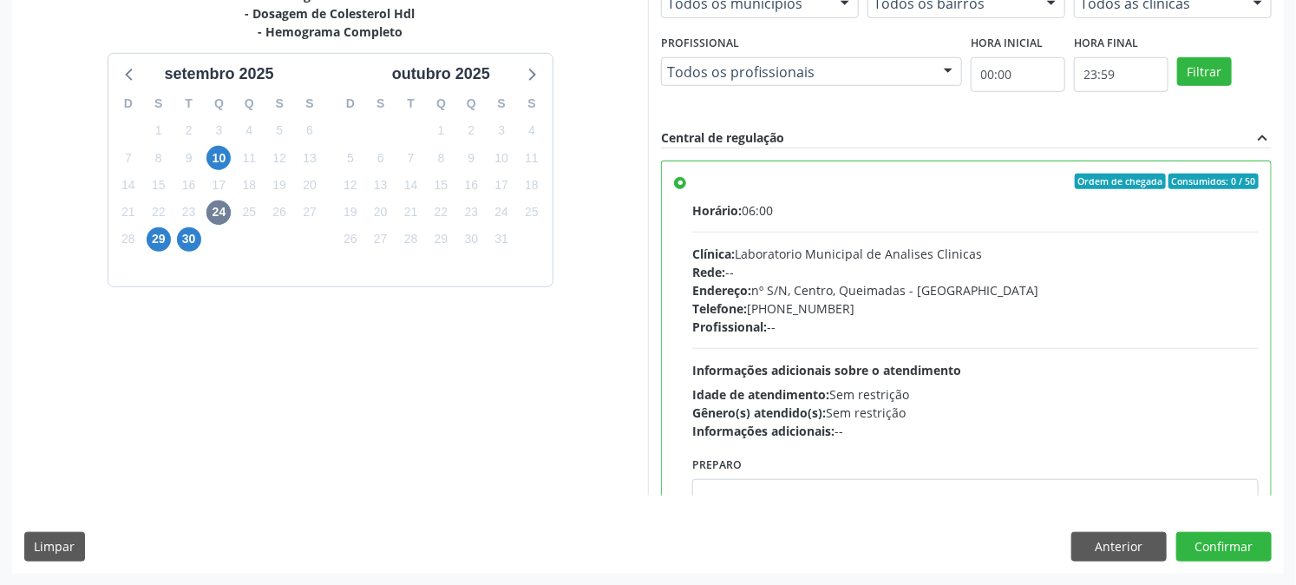
click at [309, 265] on div "11" at bounding box center [310, 265] width 30 height 27
click at [159, 235] on span "29" at bounding box center [159, 239] width 24 height 24
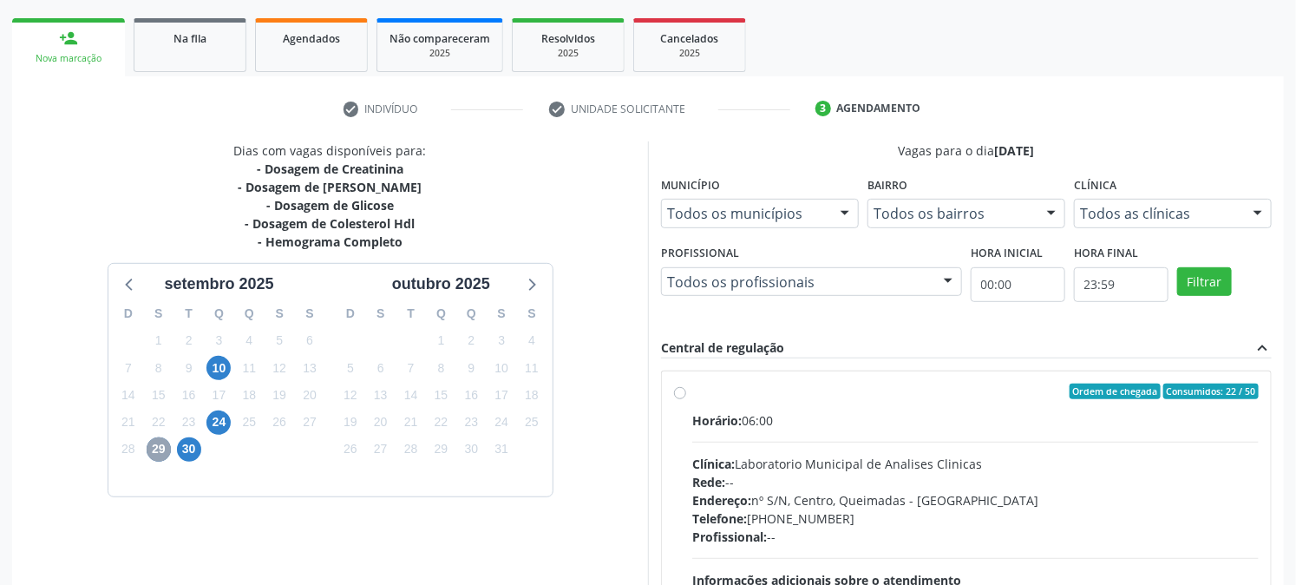
scroll to position [420, 0]
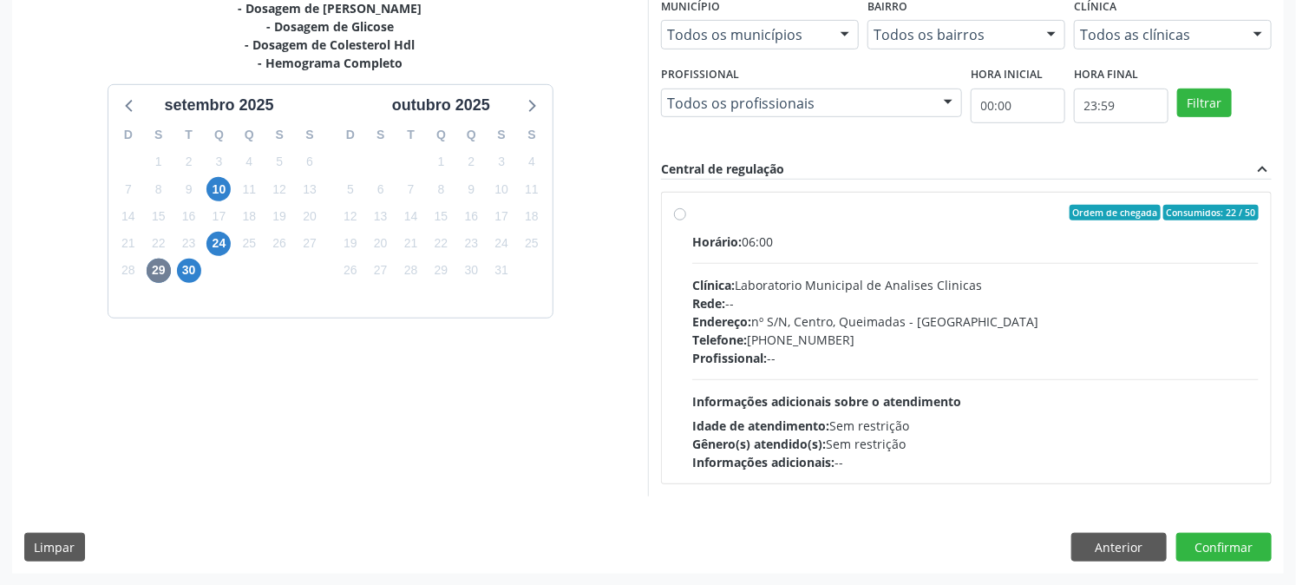
click at [809, 243] on div "Horário: 06:00" at bounding box center [975, 241] width 566 height 18
click at [686, 220] on input "Ordem de chegada Consumidos: 22 / 50 Horário: 06:00 Clínica: Laboratorio Munici…" at bounding box center [680, 213] width 12 height 16
radio input "true"
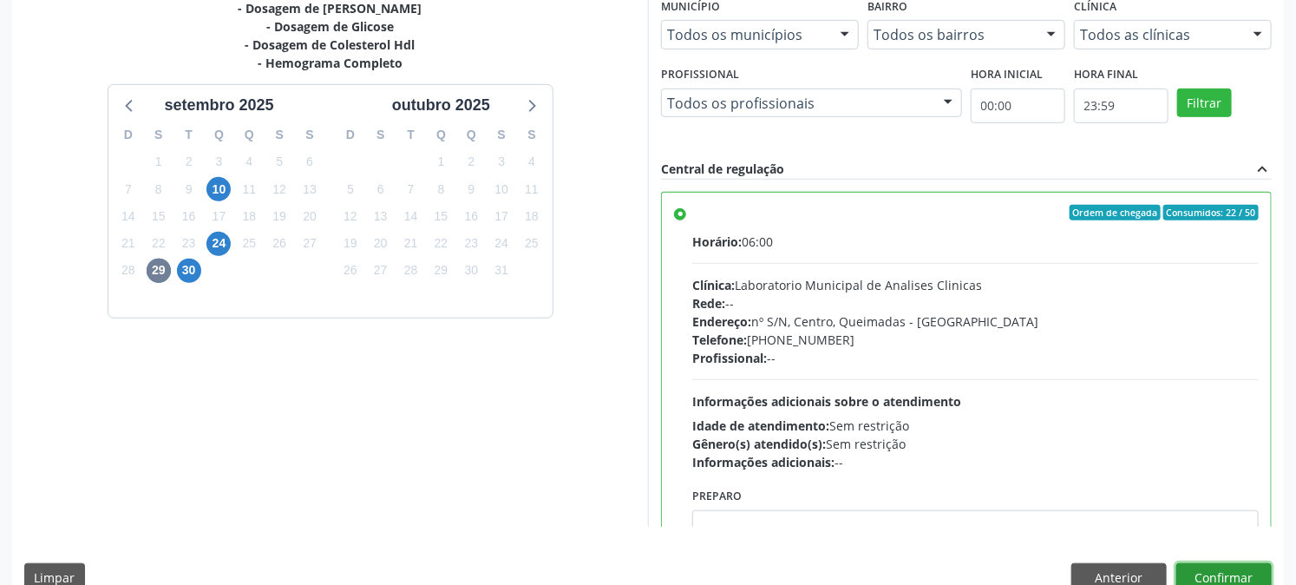
click at [1211, 574] on button "Confirmar" at bounding box center [1223, 577] width 95 height 29
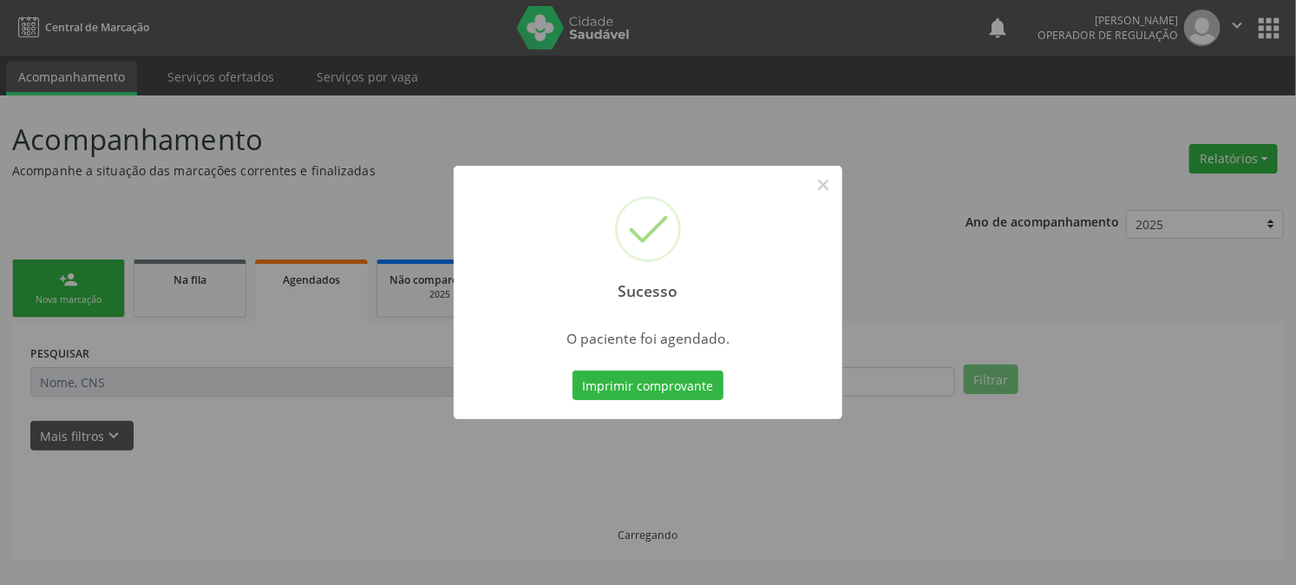
scroll to position [0, 0]
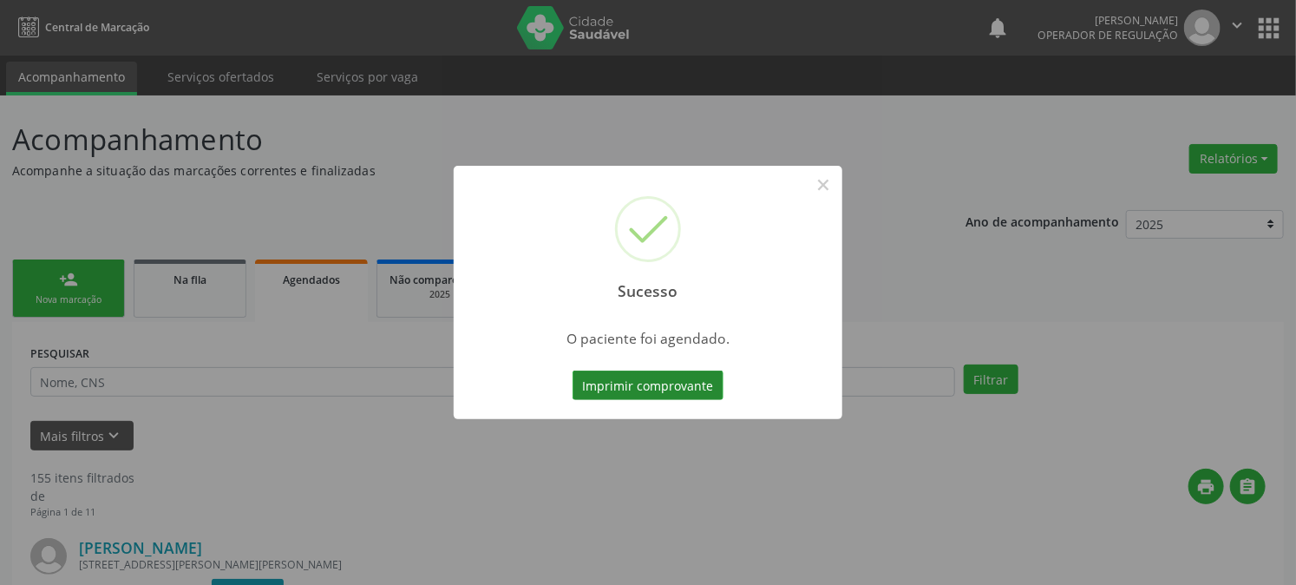
click at [690, 386] on button "Imprimir comprovante" at bounding box center [647, 384] width 151 height 29
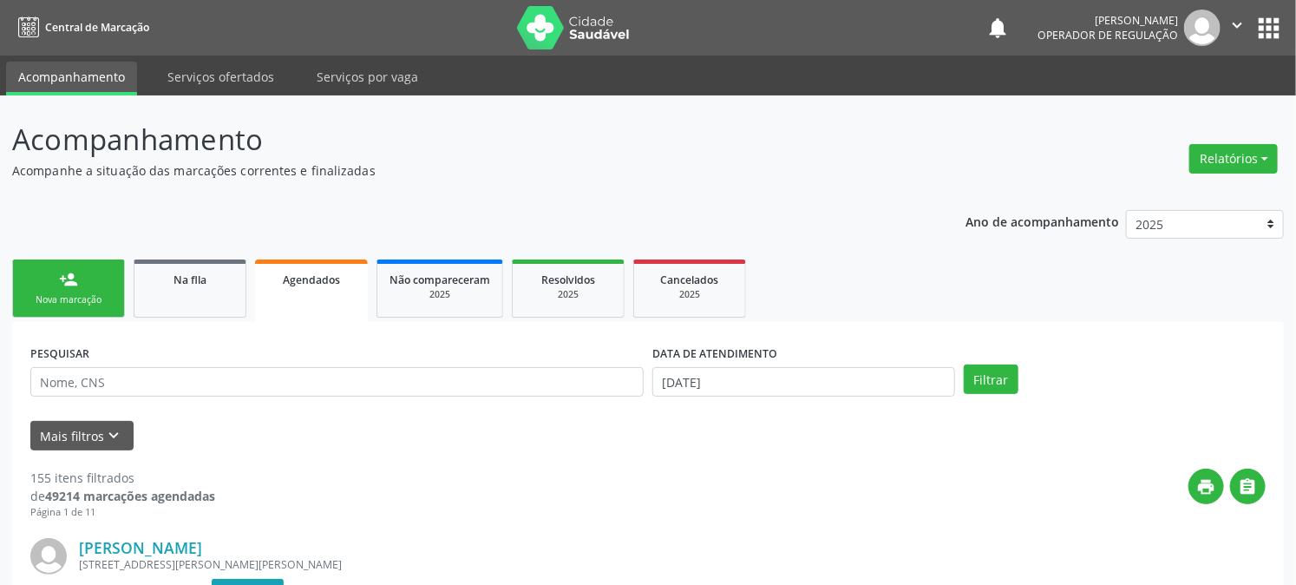
click at [61, 278] on div "person_add" at bounding box center [68, 279] width 19 height 19
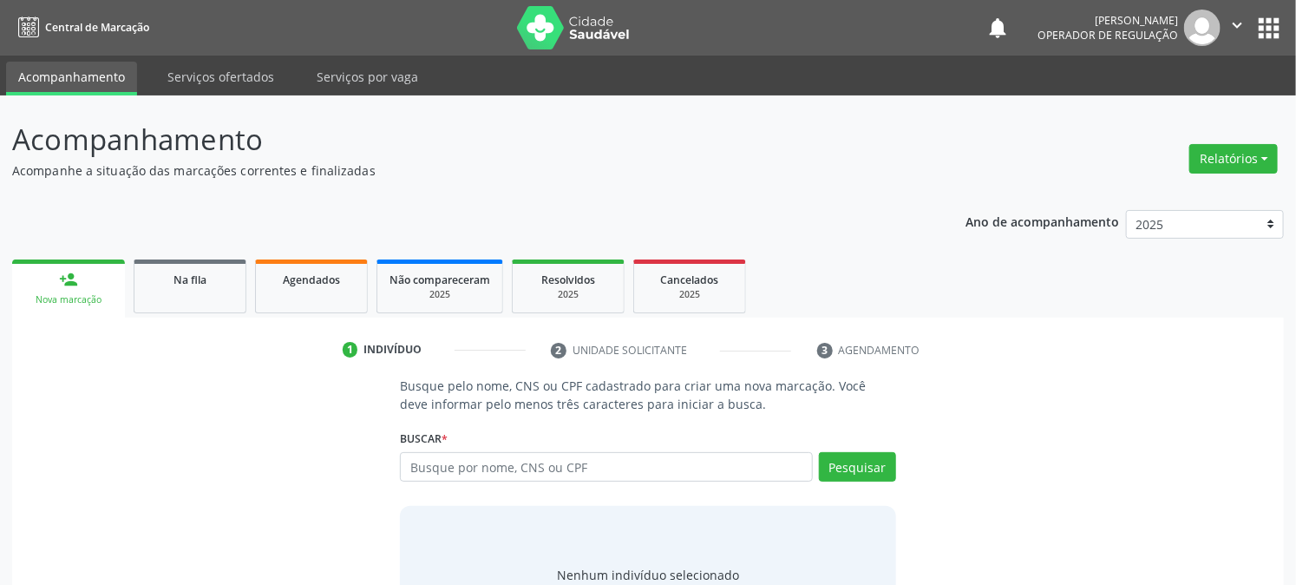
click at [1262, 28] on button "apps" at bounding box center [1268, 28] width 30 height 30
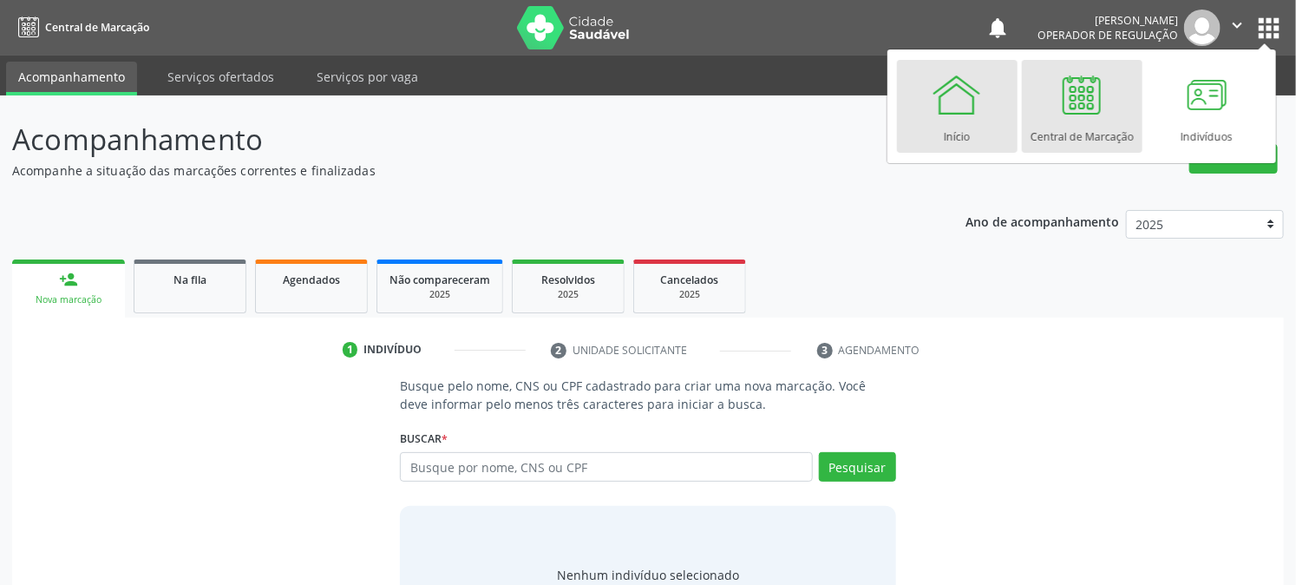
click at [956, 134] on div "Início" at bounding box center [957, 132] width 26 height 23
